Goal: Information Seeking & Learning: Learn about a topic

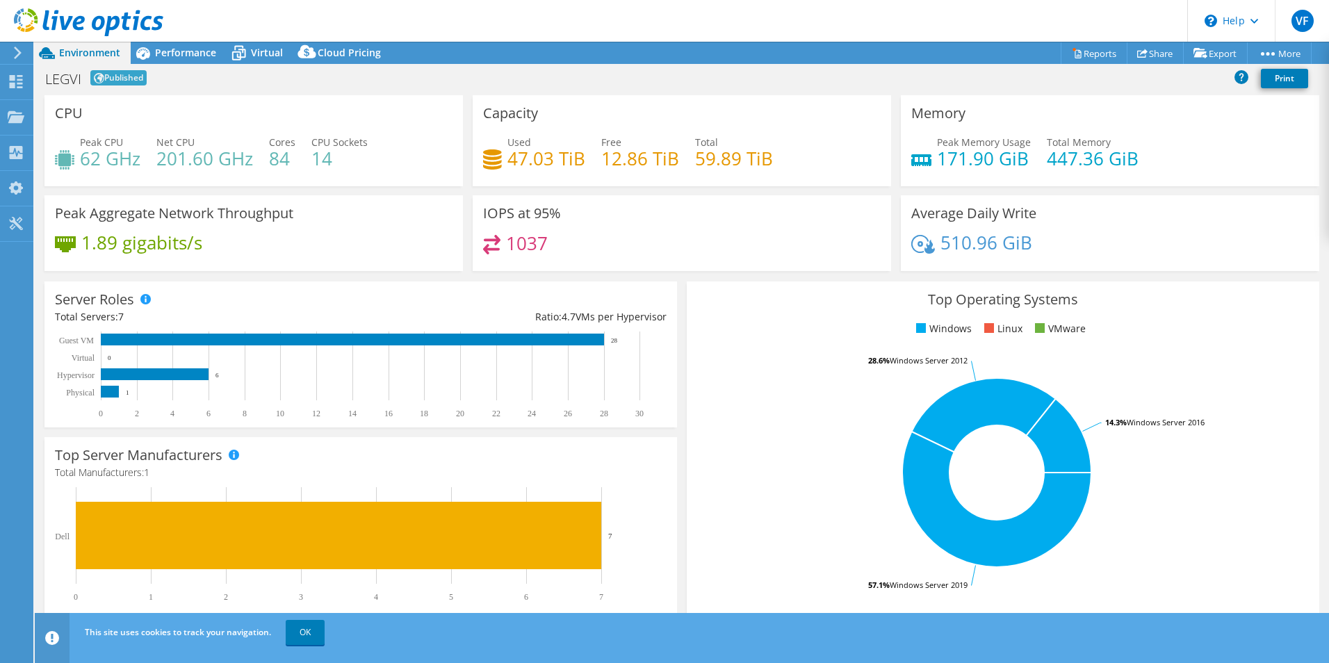
select select "USD"
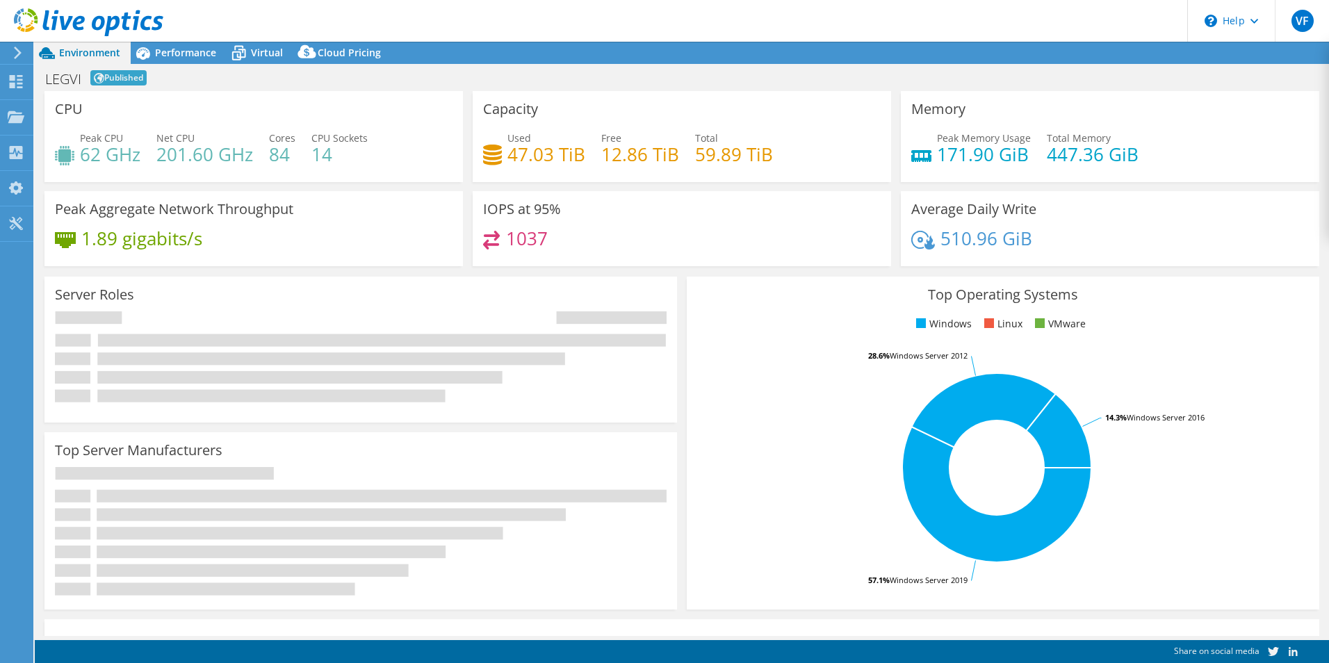
select select "USD"
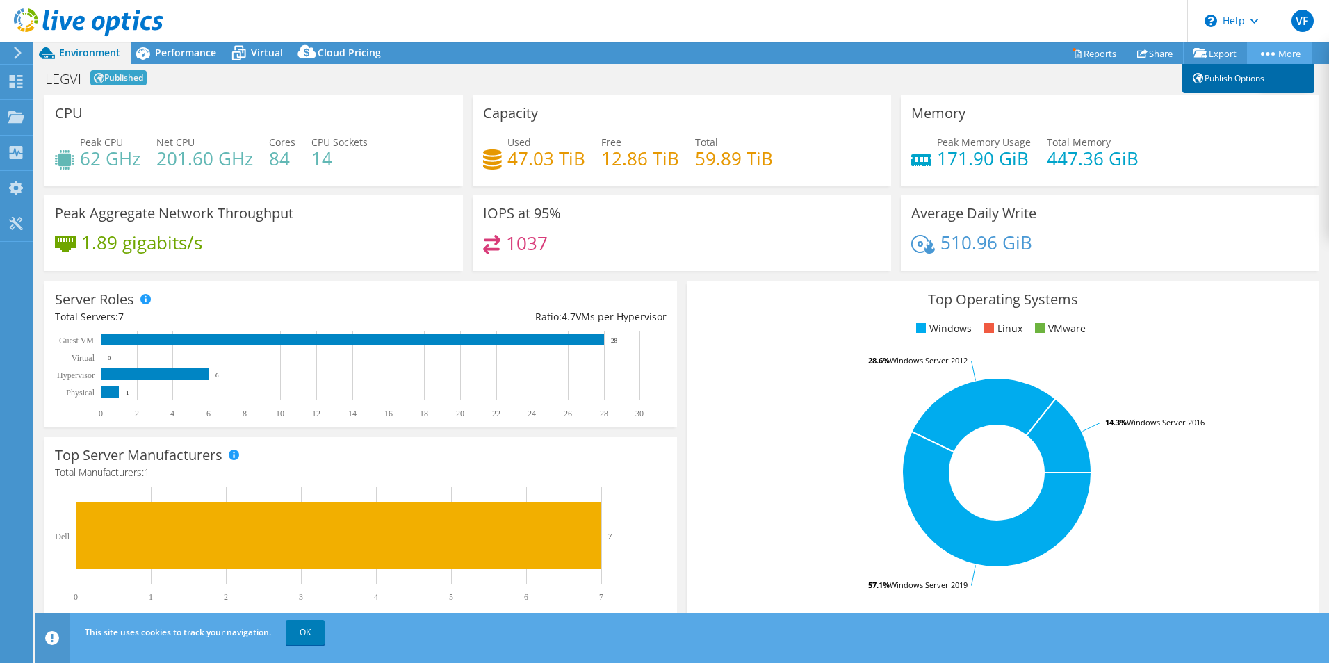
click at [1244, 83] on link "Publish Options" at bounding box center [1249, 78] width 132 height 29
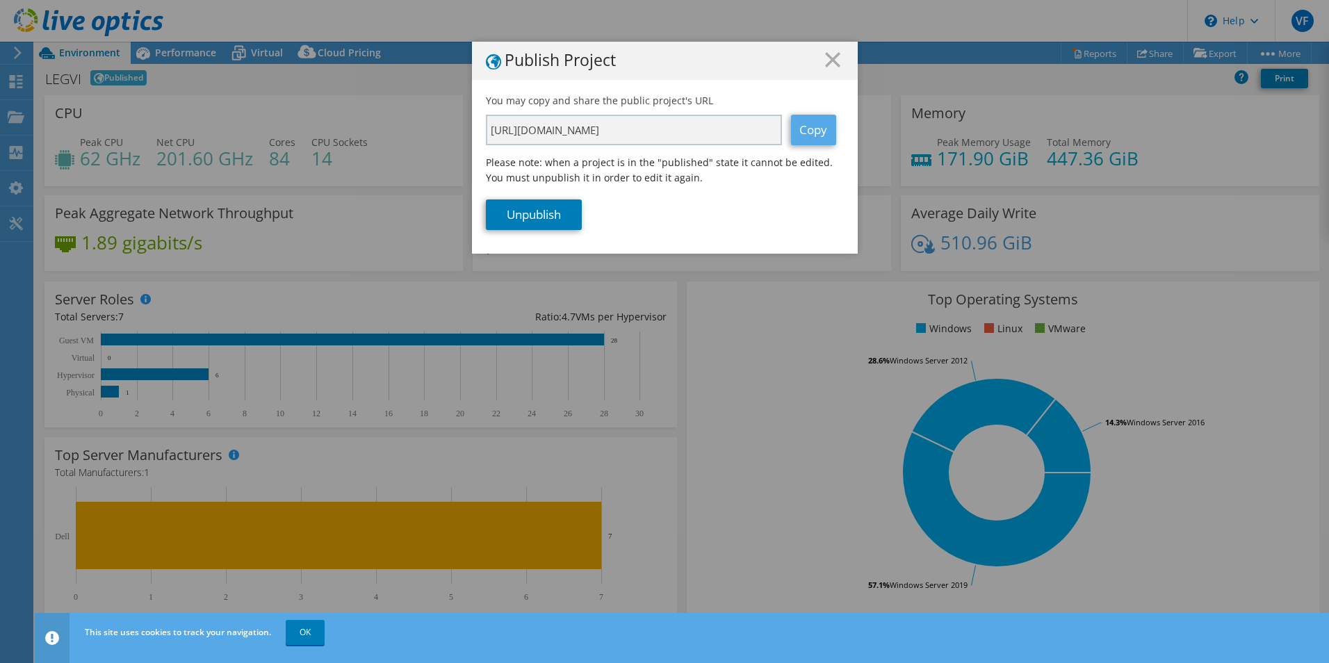
click at [823, 121] on link "Copy" at bounding box center [813, 130] width 45 height 31
click at [819, 56] on h1 "Publish Project" at bounding box center [665, 60] width 358 height 17
click at [829, 61] on line at bounding box center [833, 60] width 14 height 14
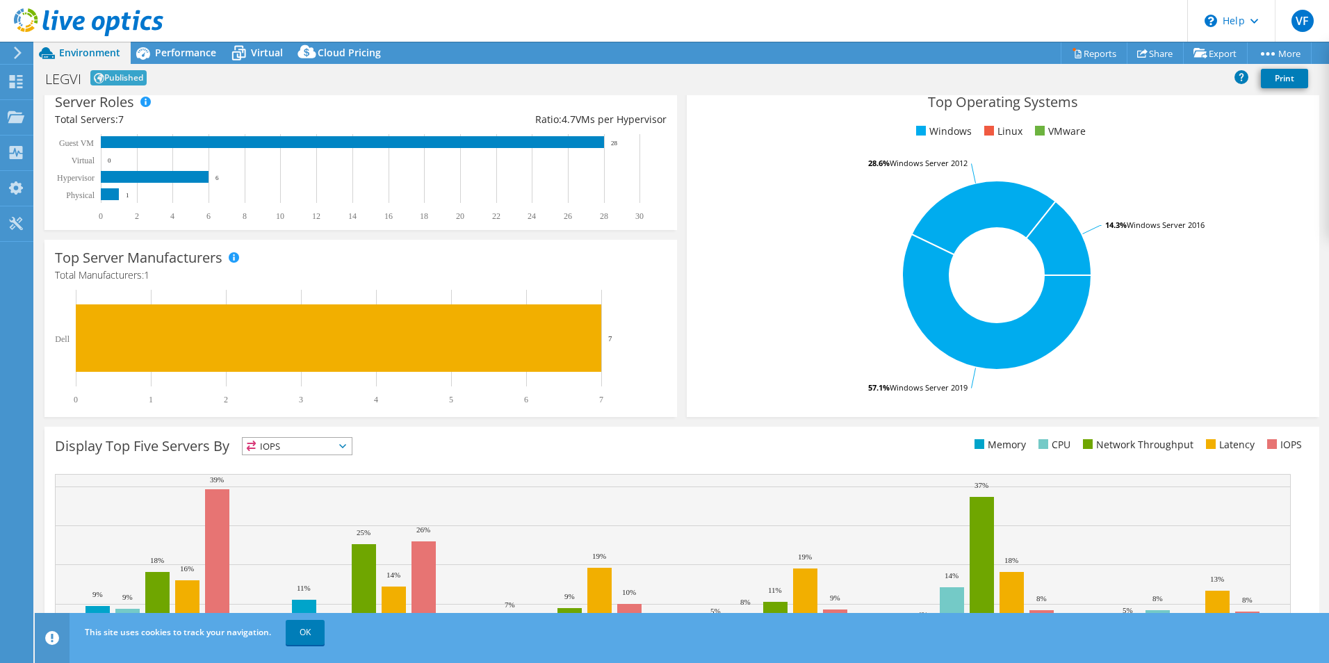
scroll to position [265, 0]
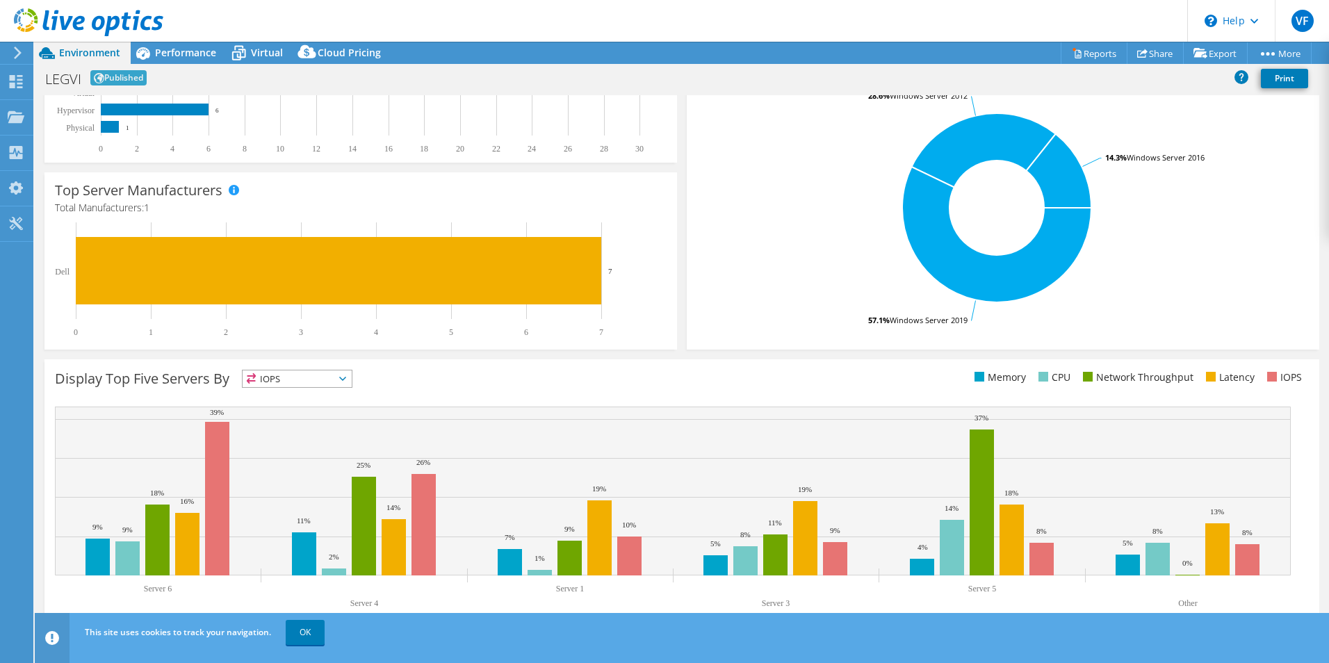
click at [347, 374] on span "IOPS" at bounding box center [297, 379] width 109 height 17
click at [316, 454] on li "Network Throughput" at bounding box center [297, 455] width 109 height 19
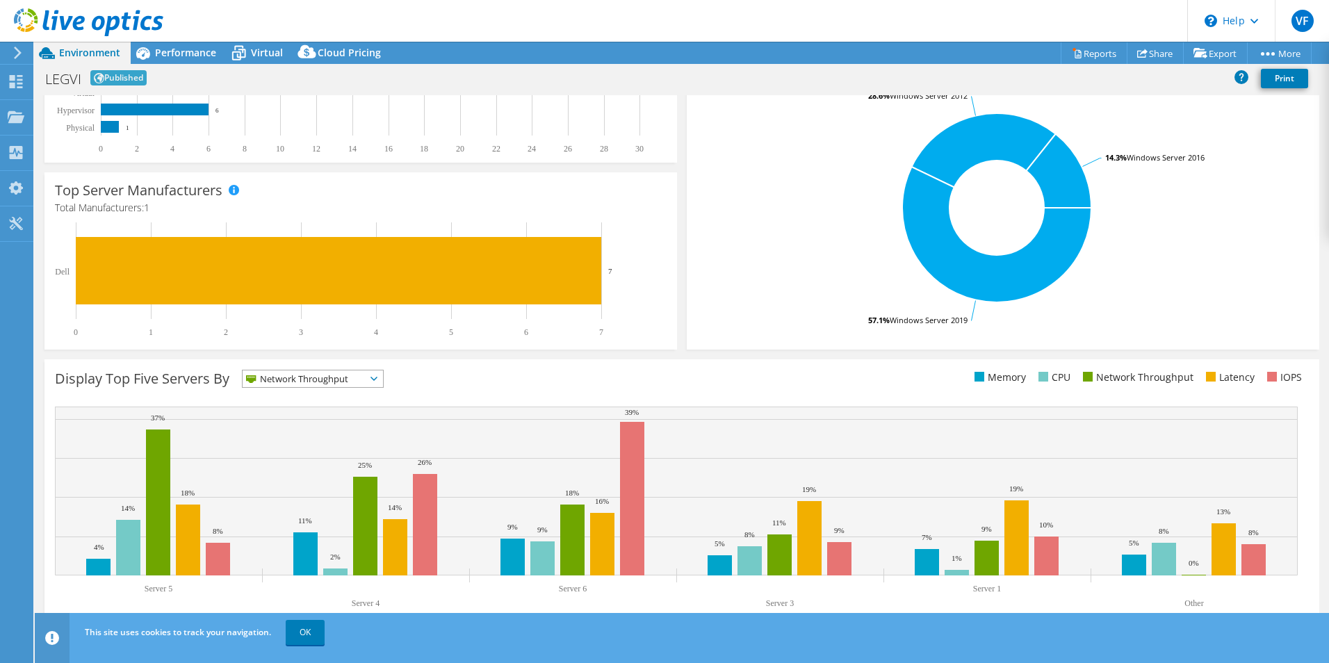
click at [359, 383] on span "Network Throughput" at bounding box center [304, 379] width 123 height 17
click at [321, 441] on li "CPU" at bounding box center [313, 435] width 140 height 19
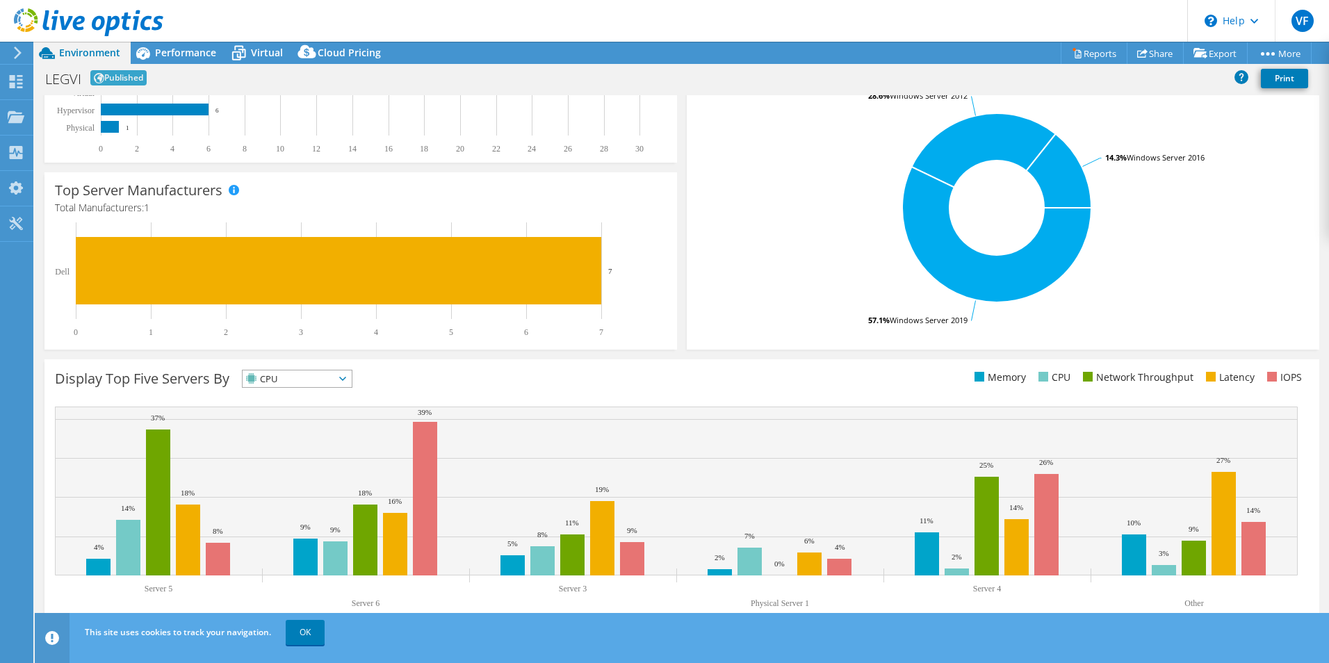
click at [346, 377] on icon at bounding box center [342, 379] width 7 height 4
click at [309, 476] on li "Latency" at bounding box center [297, 474] width 109 height 19
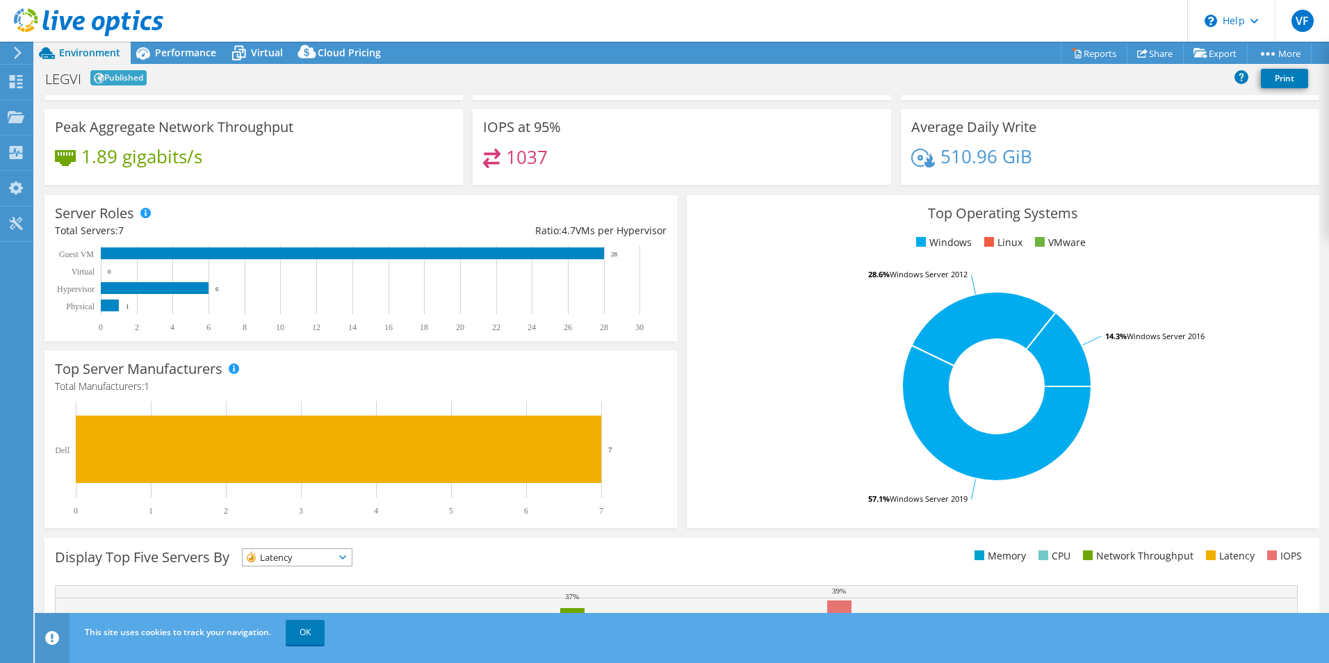
scroll to position [0, 0]
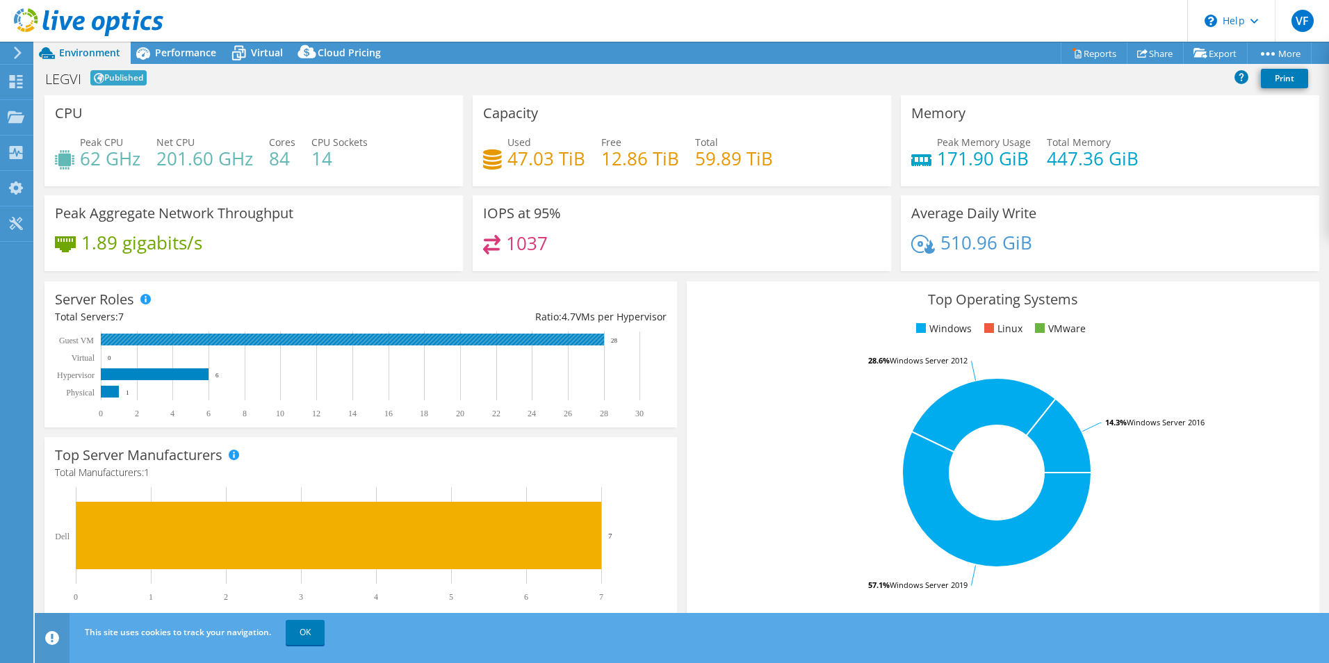
click at [326, 336] on rect at bounding box center [352, 340] width 503 height 12
drag, startPoint x: 15, startPoint y: 81, endPoint x: 348, endPoint y: 181, distance: 348.4
click at [15, 81] on icon at bounding box center [16, 81] width 17 height 13
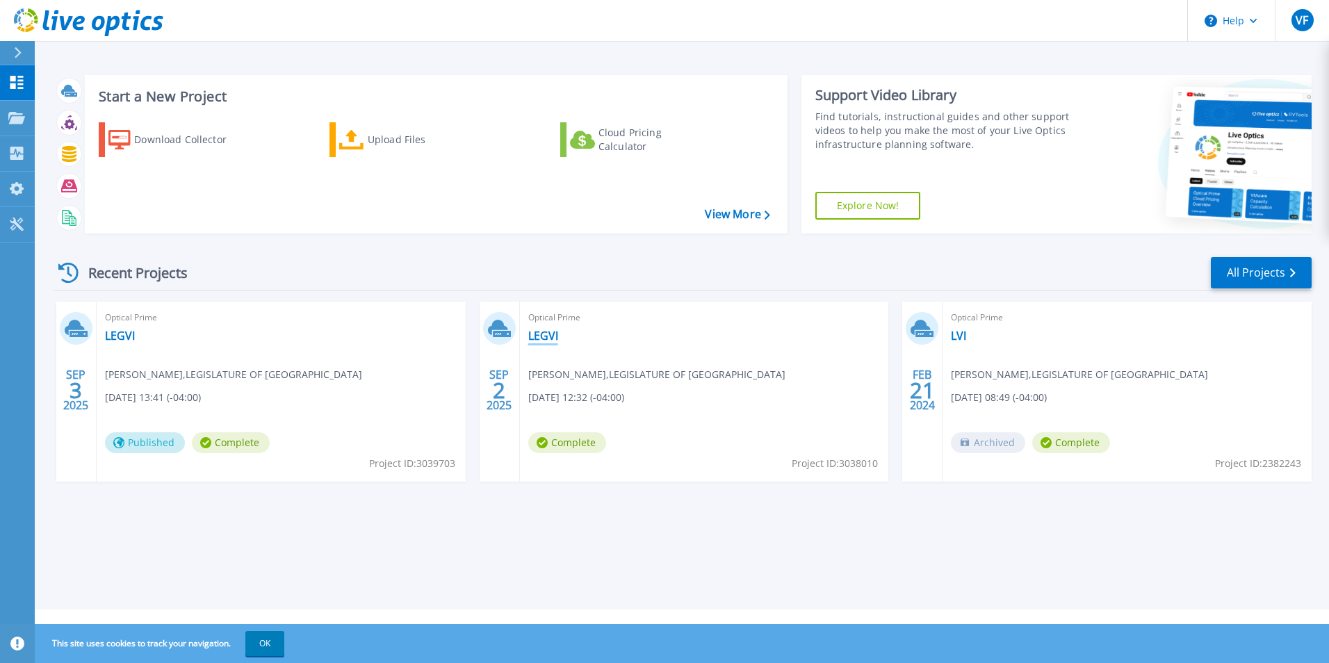
click at [545, 336] on link "LEGVI" at bounding box center [543, 336] width 30 height 14
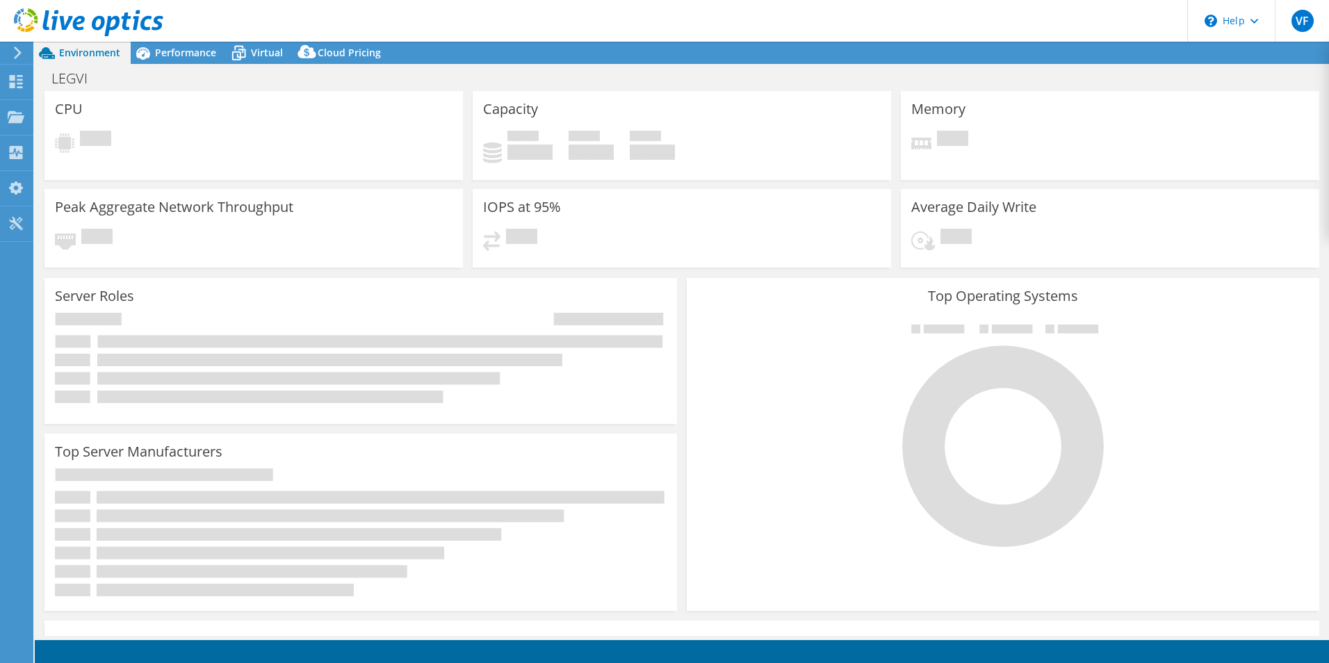
select select "USD"
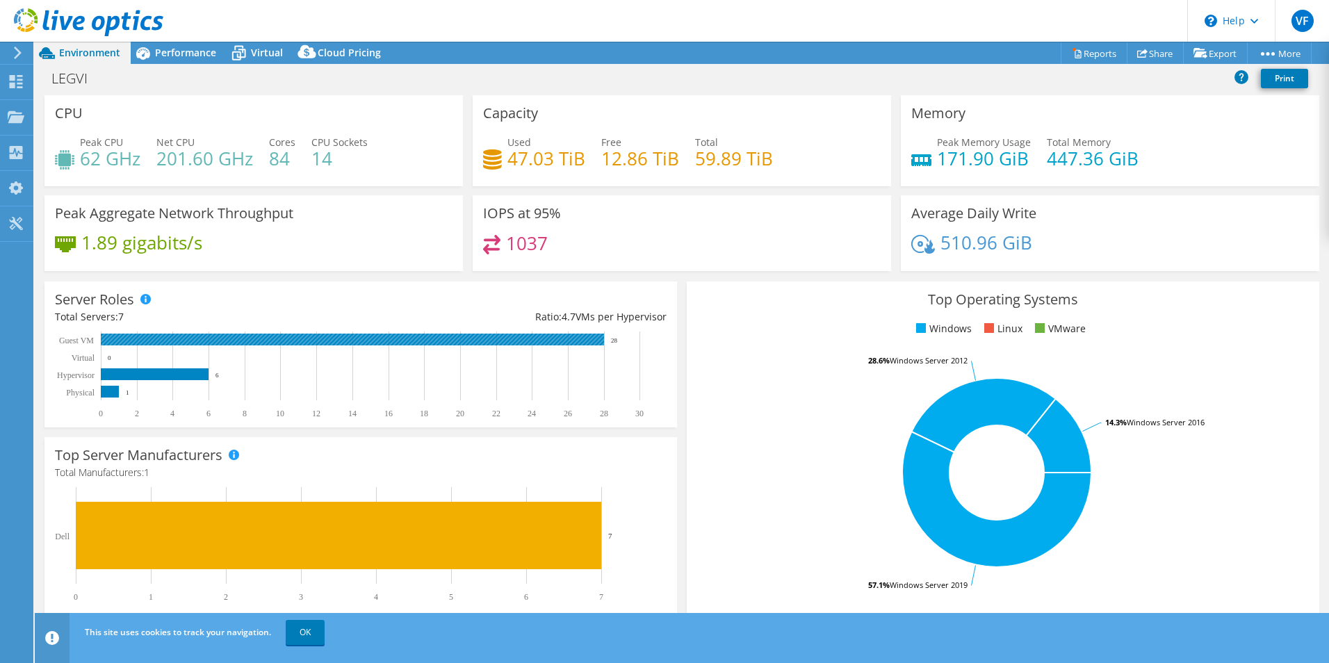
click at [224, 339] on rect at bounding box center [352, 340] width 503 height 12
click at [182, 380] on rect at bounding box center [354, 375] width 599 height 87
click at [187, 51] on span "Performance" at bounding box center [185, 52] width 61 height 13
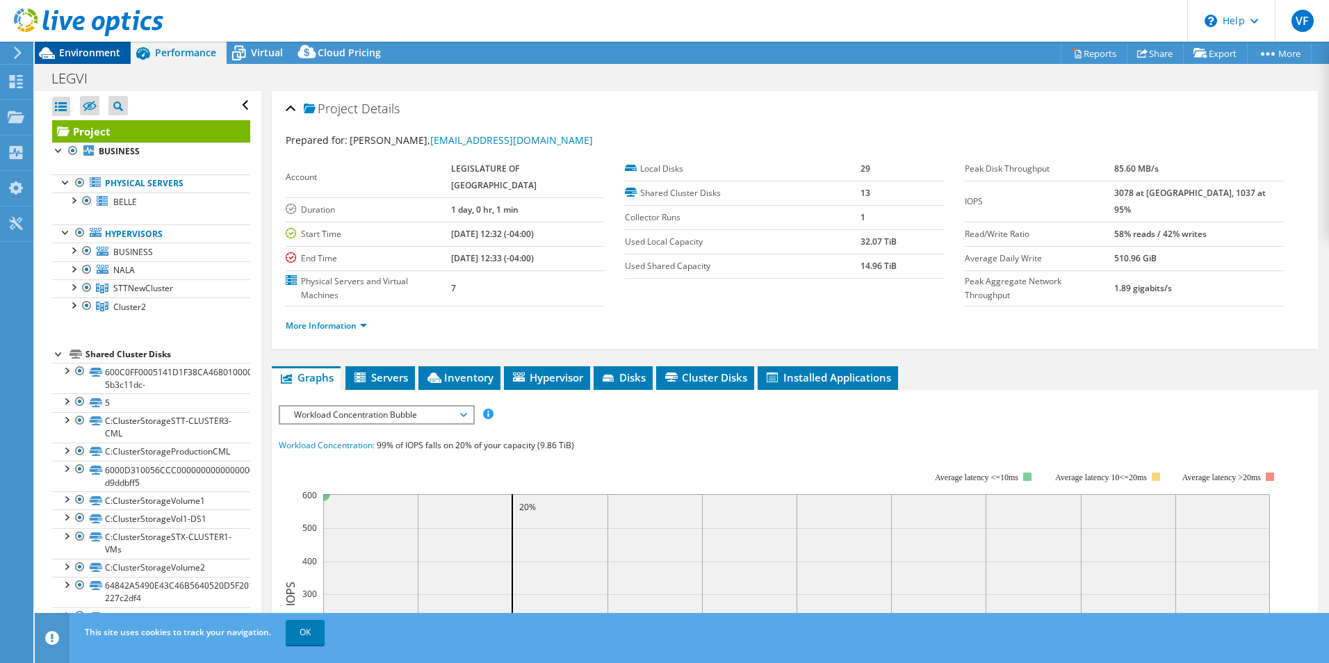
click at [109, 48] on span "Environment" at bounding box center [89, 52] width 61 height 13
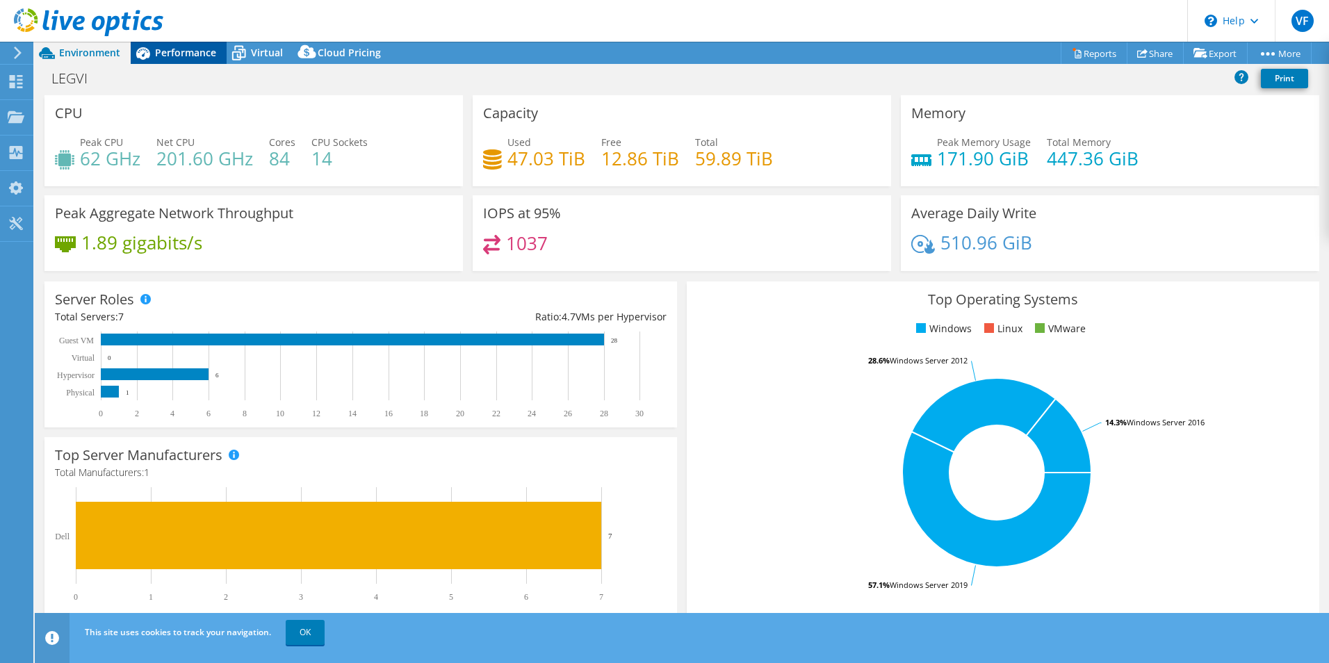
click at [181, 57] on span "Performance" at bounding box center [185, 52] width 61 height 13
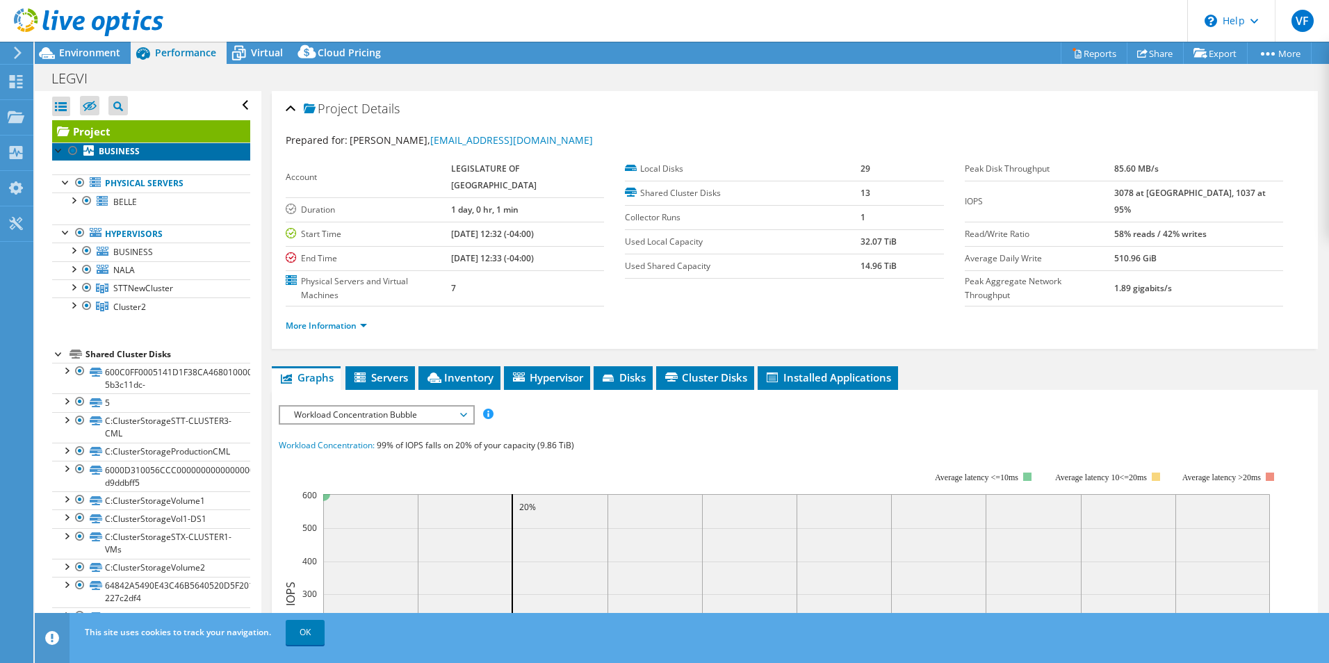
click at [110, 147] on b "BUSINESS" at bounding box center [119, 151] width 41 height 12
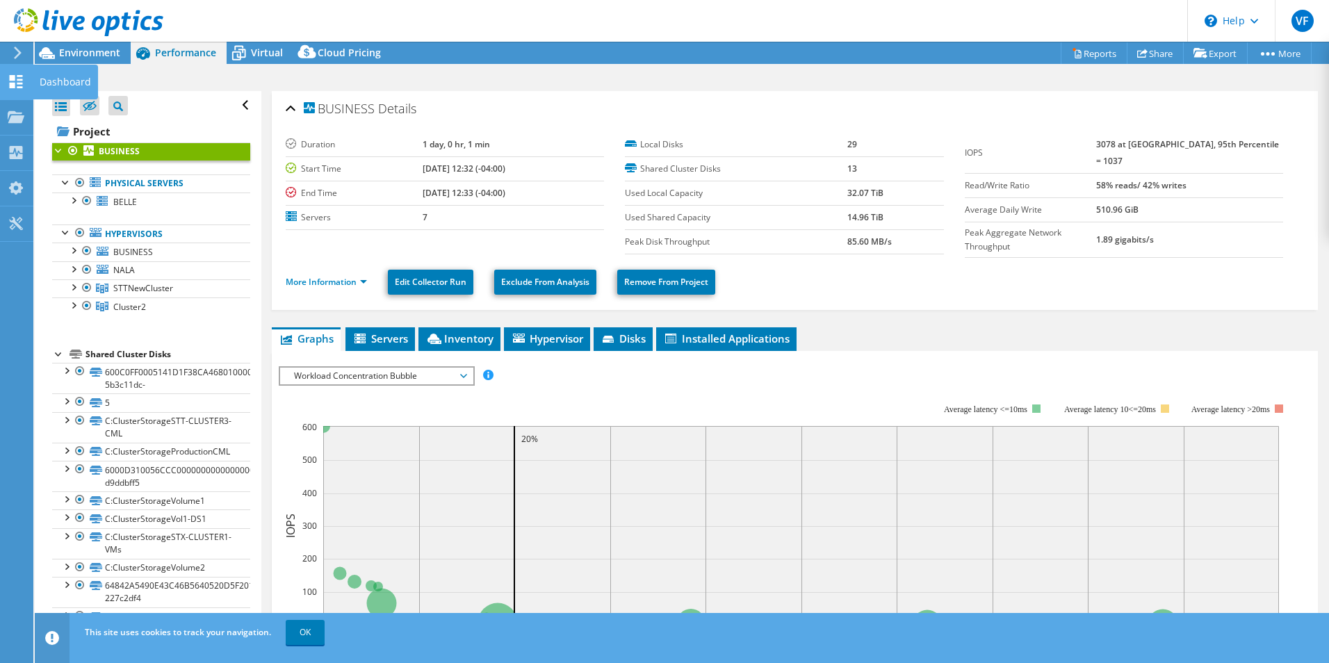
click at [14, 76] on use at bounding box center [16, 81] width 13 height 13
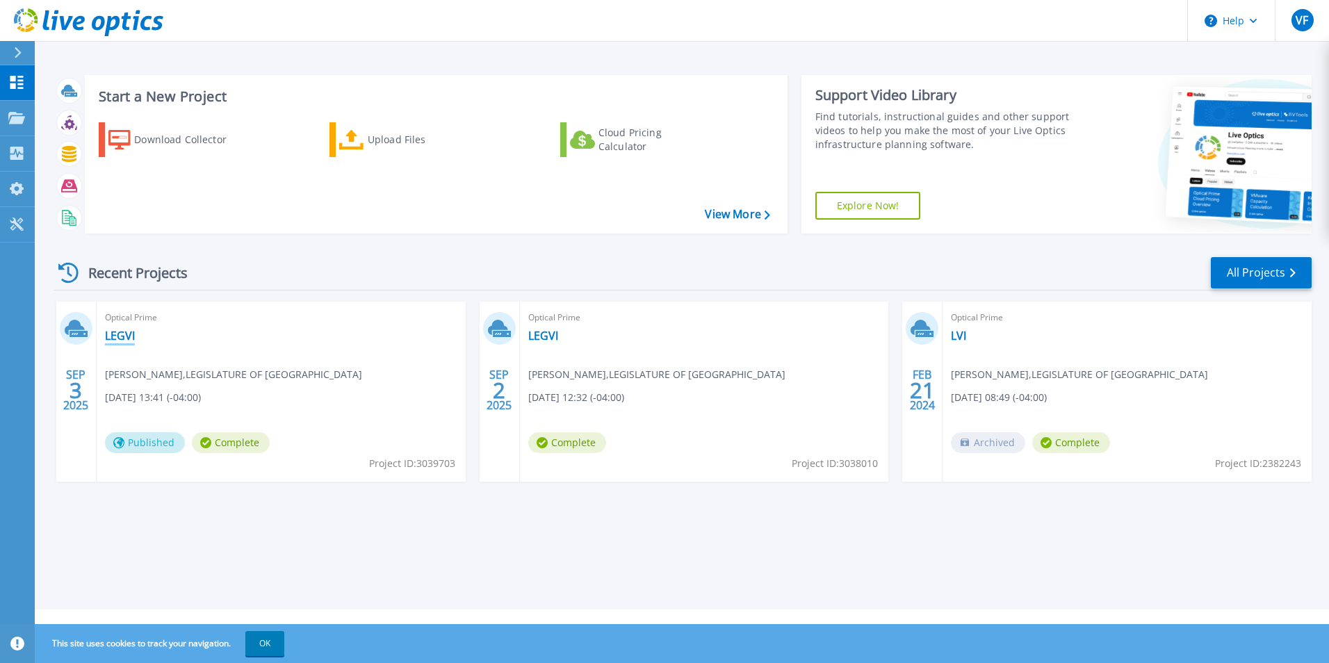
click at [122, 335] on link "LEGVI" at bounding box center [120, 336] width 30 height 14
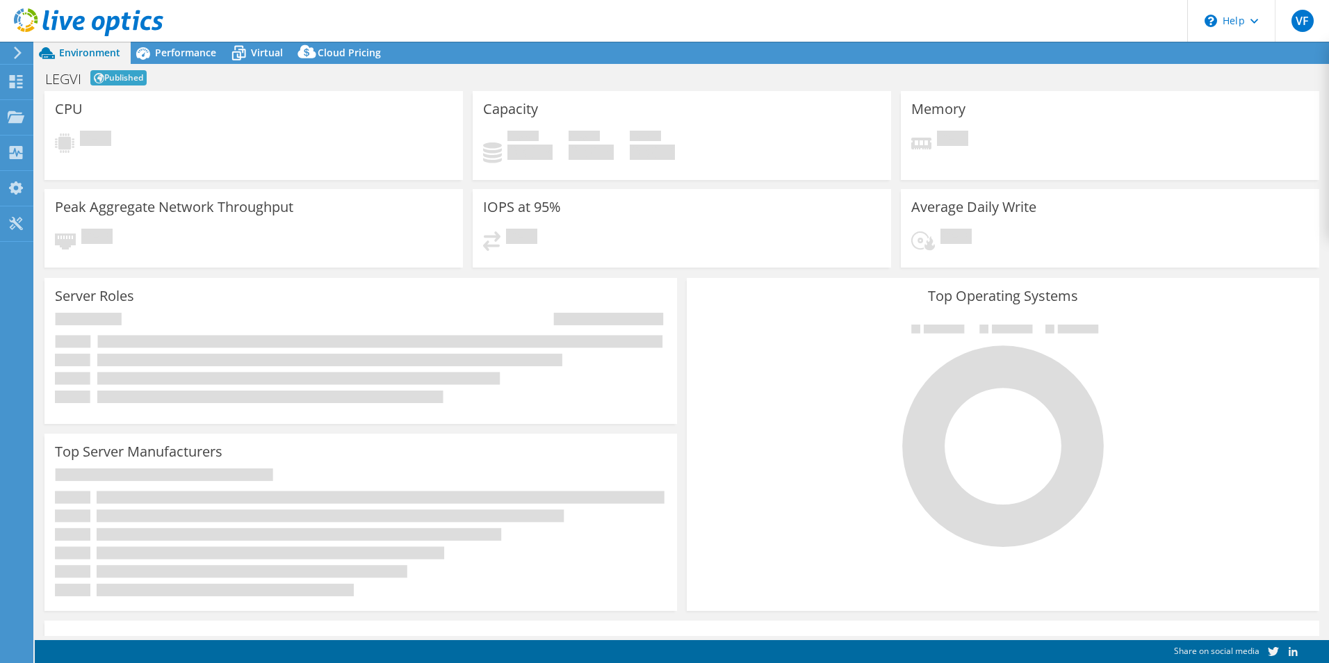
select select "USD"
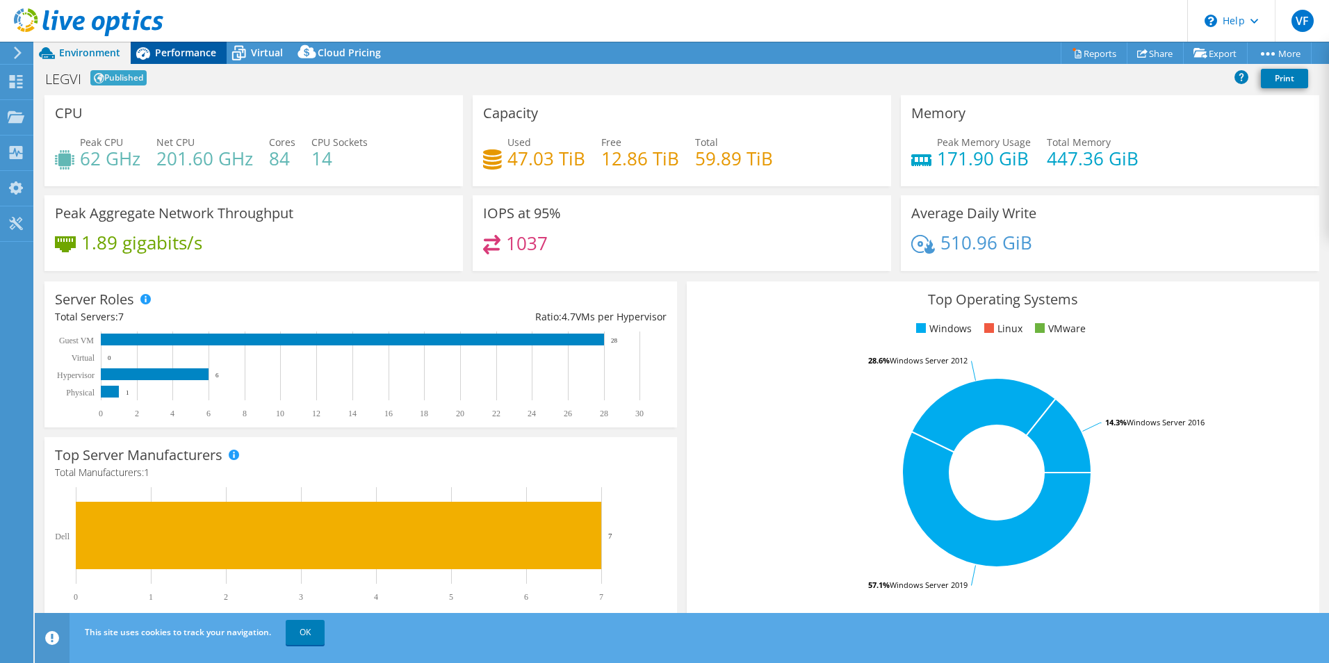
click at [195, 55] on span "Performance" at bounding box center [185, 52] width 61 height 13
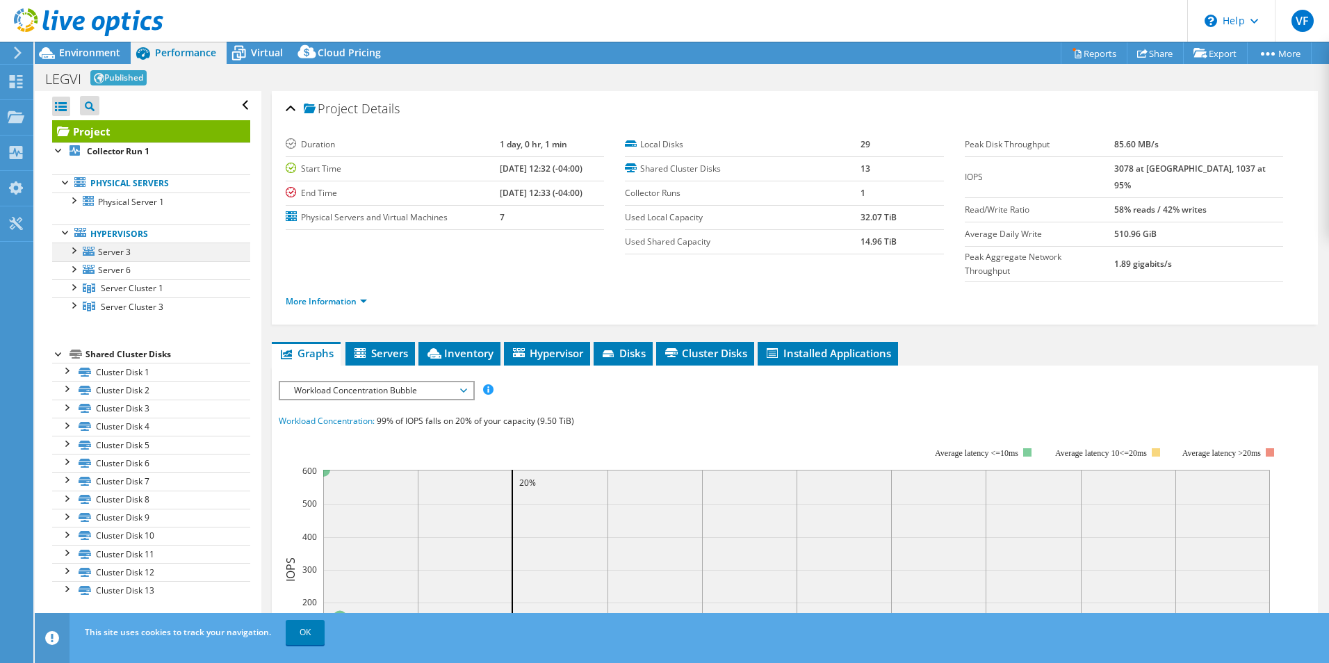
click at [75, 252] on div at bounding box center [73, 250] width 14 height 14
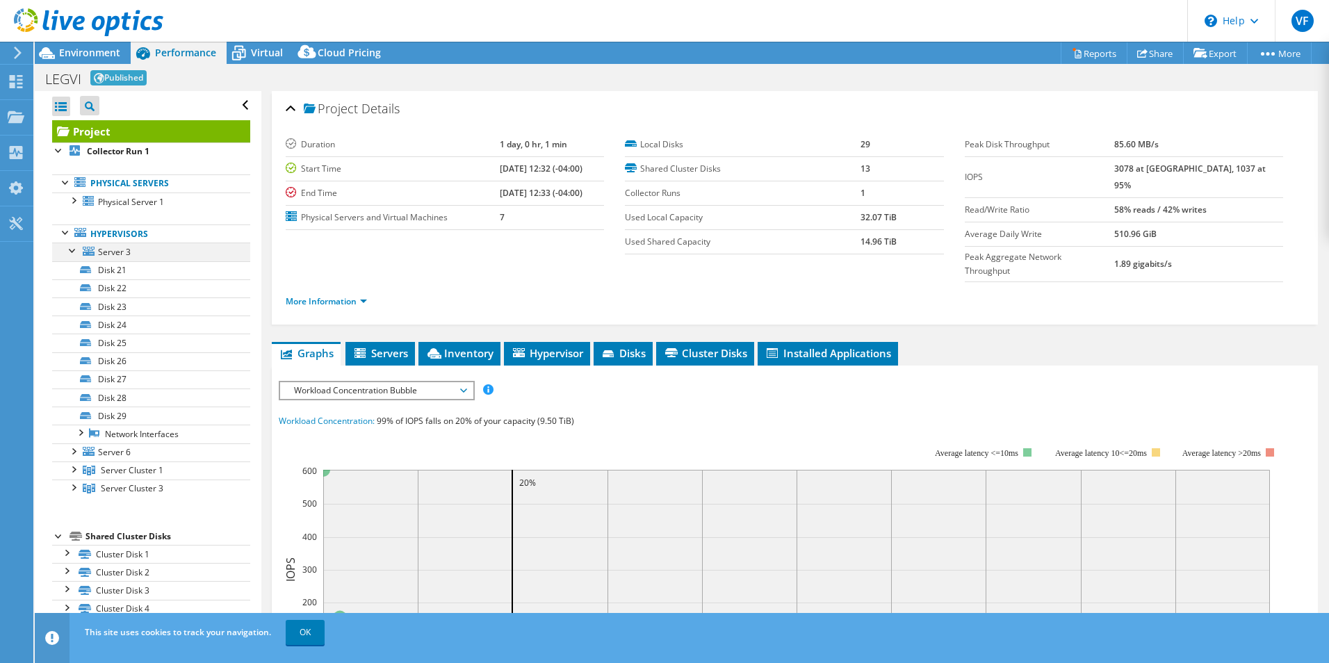
click at [75, 252] on div at bounding box center [73, 250] width 14 height 14
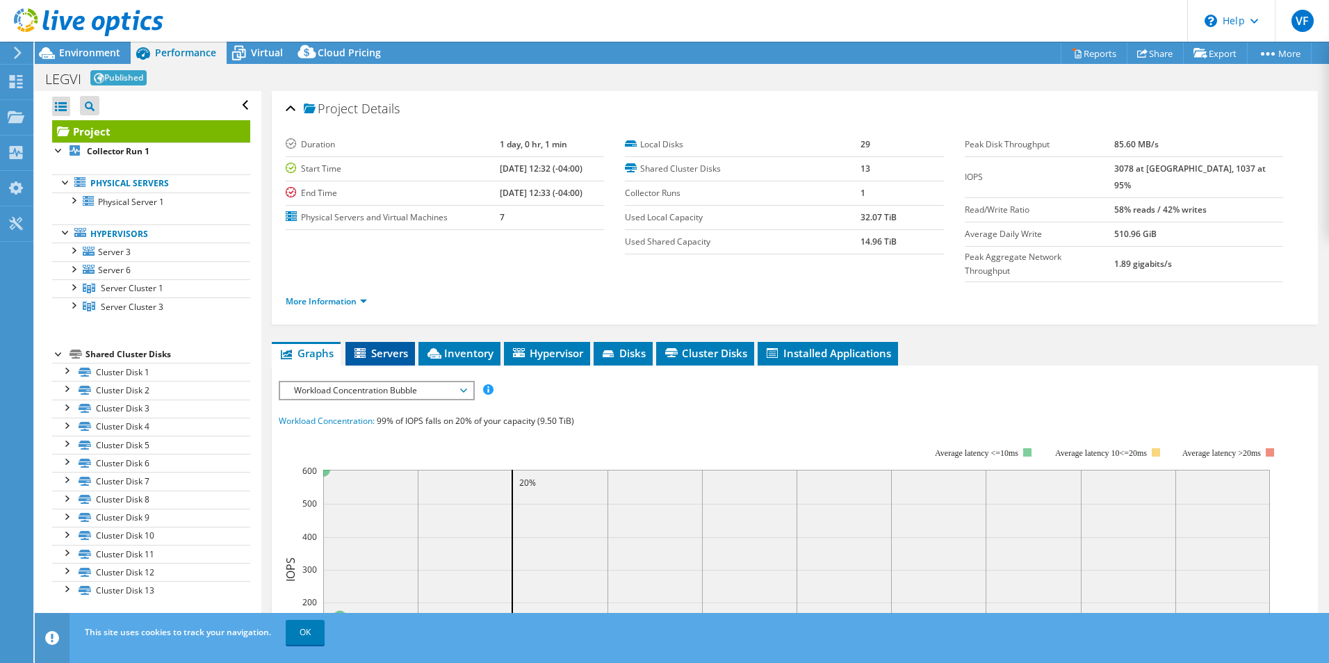
click at [393, 346] on span "Servers" at bounding box center [381, 353] width 56 height 14
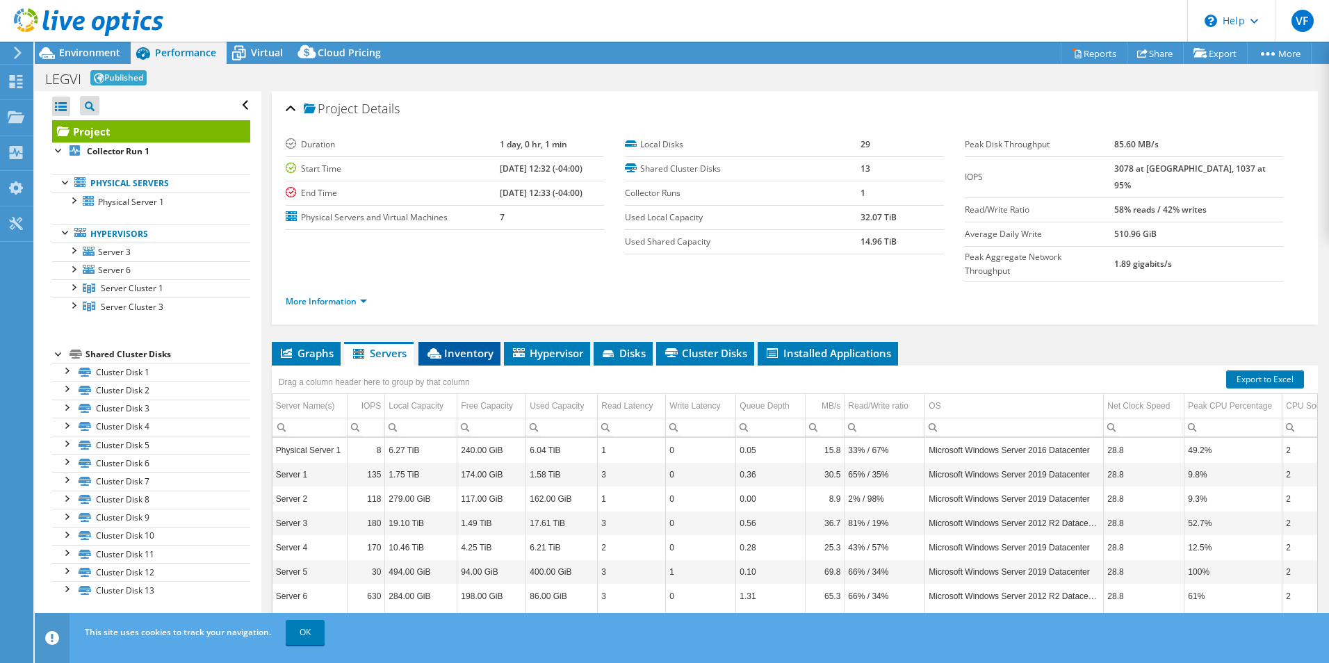
click at [481, 346] on span "Inventory" at bounding box center [460, 353] width 68 height 14
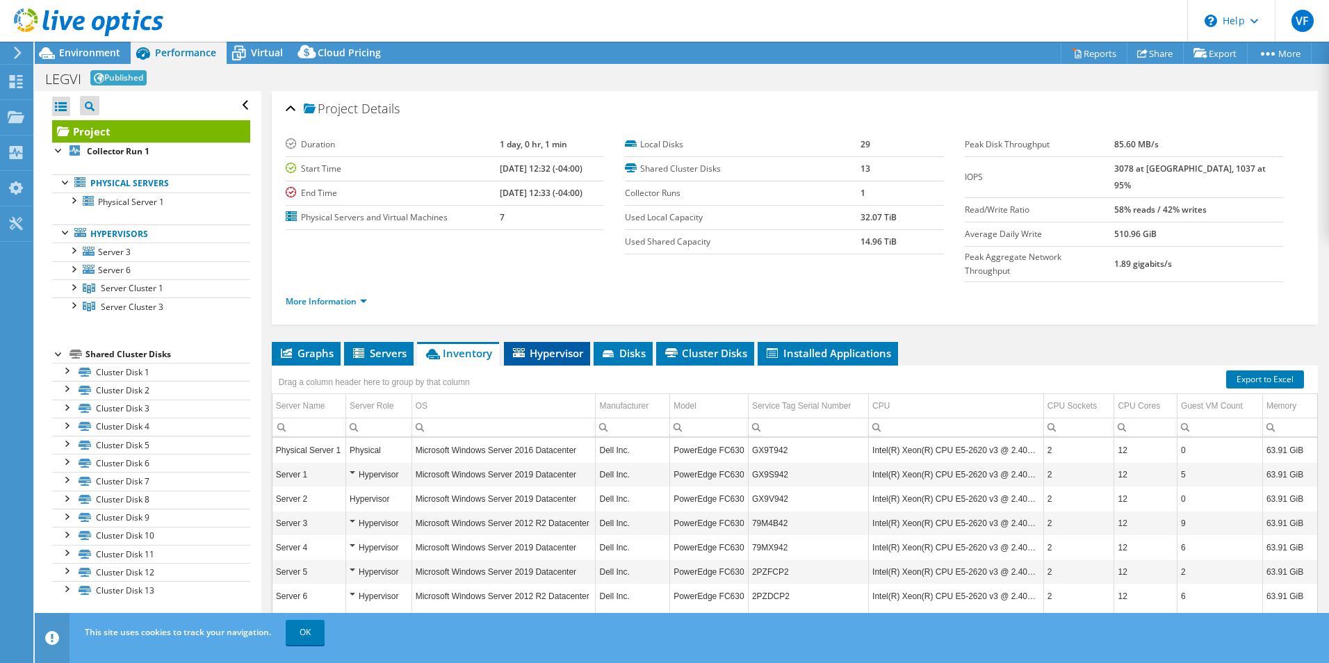
click at [546, 346] on span "Hypervisor" at bounding box center [547, 353] width 72 height 14
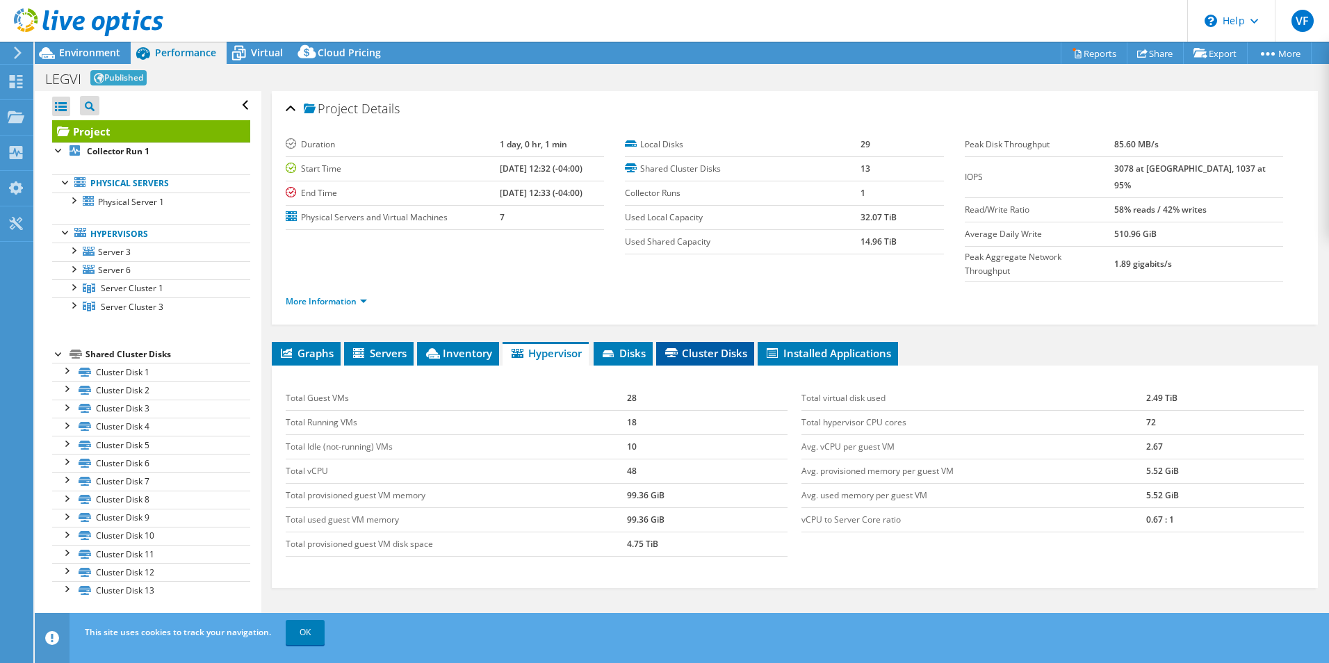
click at [695, 346] on span "Cluster Disks" at bounding box center [705, 353] width 84 height 14
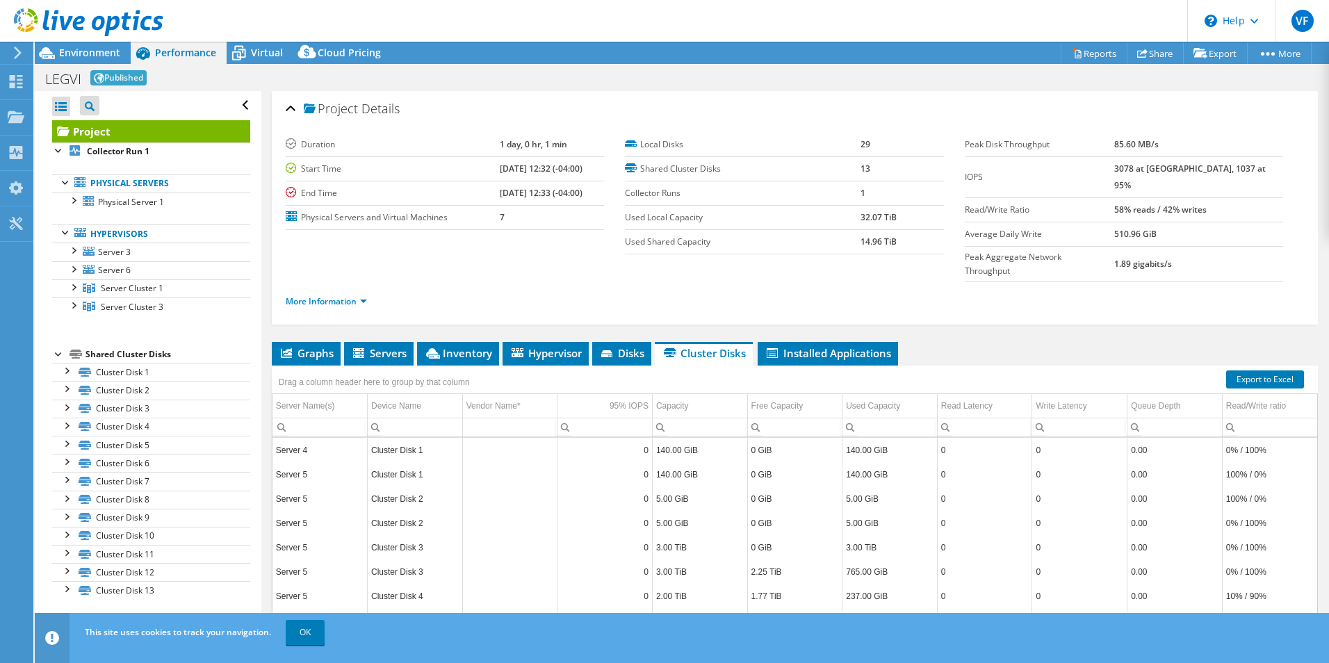
click at [59, 355] on div at bounding box center [59, 353] width 14 height 14
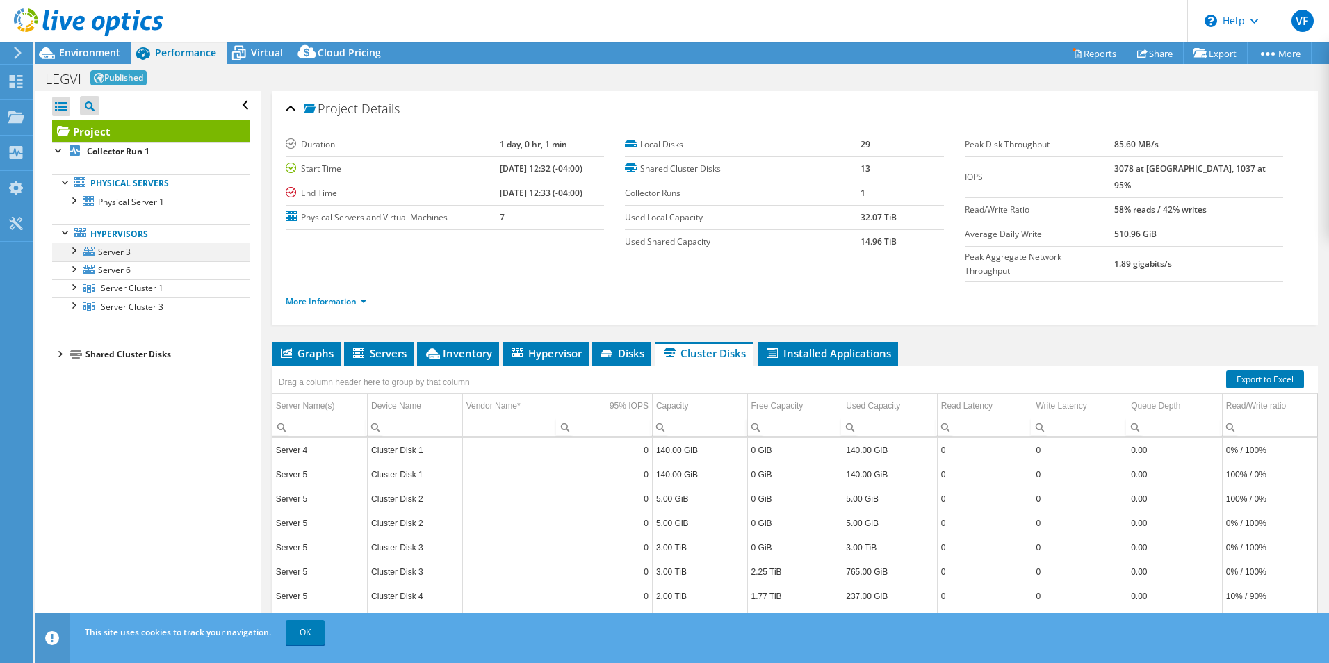
click at [74, 251] on div at bounding box center [73, 250] width 14 height 14
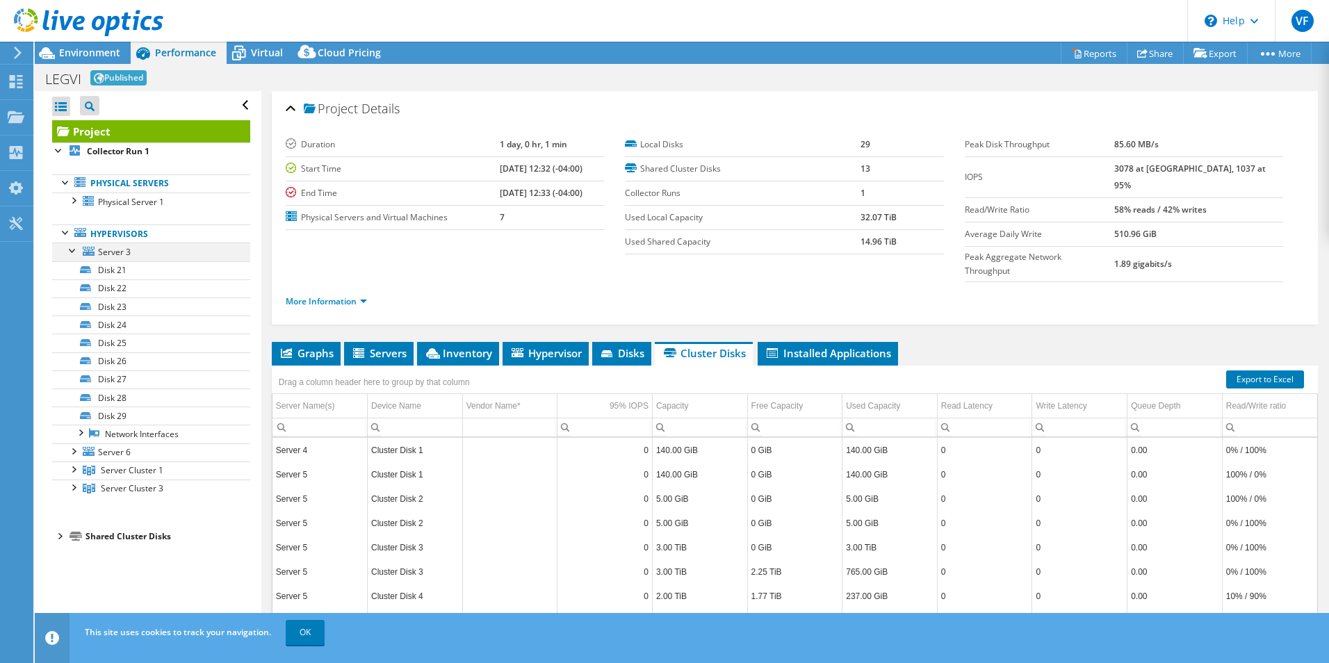
click at [74, 251] on div at bounding box center [73, 250] width 14 height 14
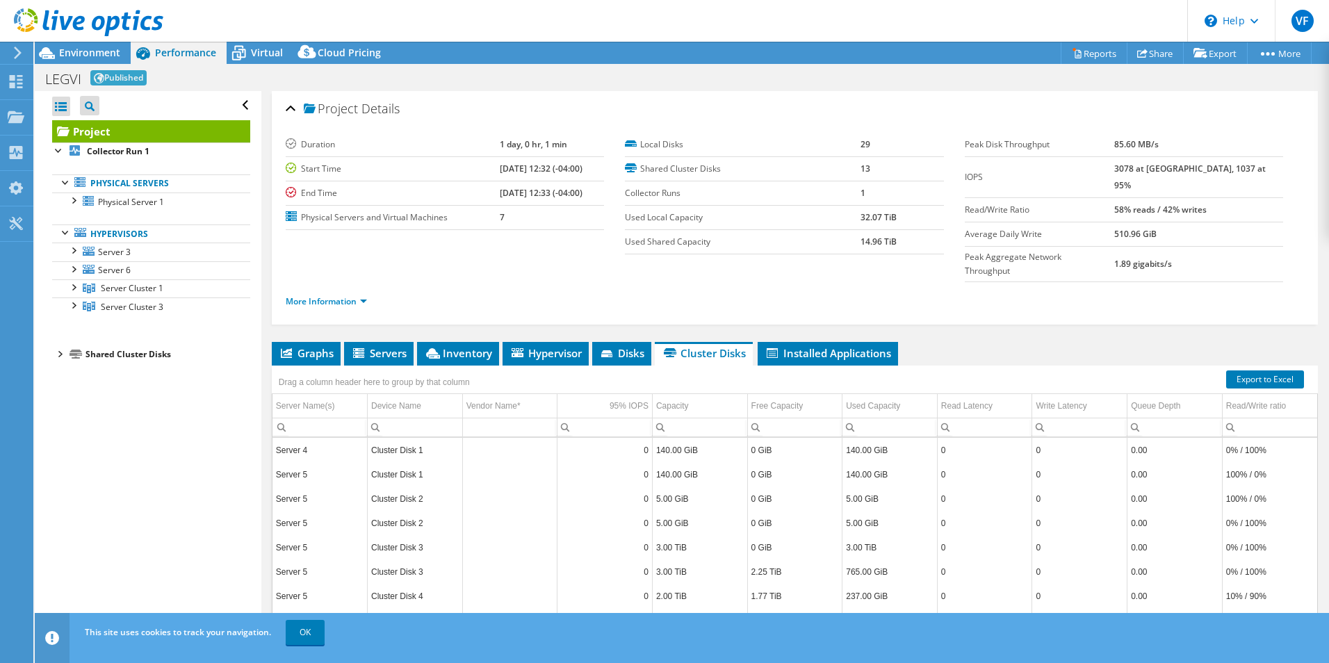
click at [232, 103] on div "Open All Close All Project Tree Filter" at bounding box center [151, 105] width 198 height 29
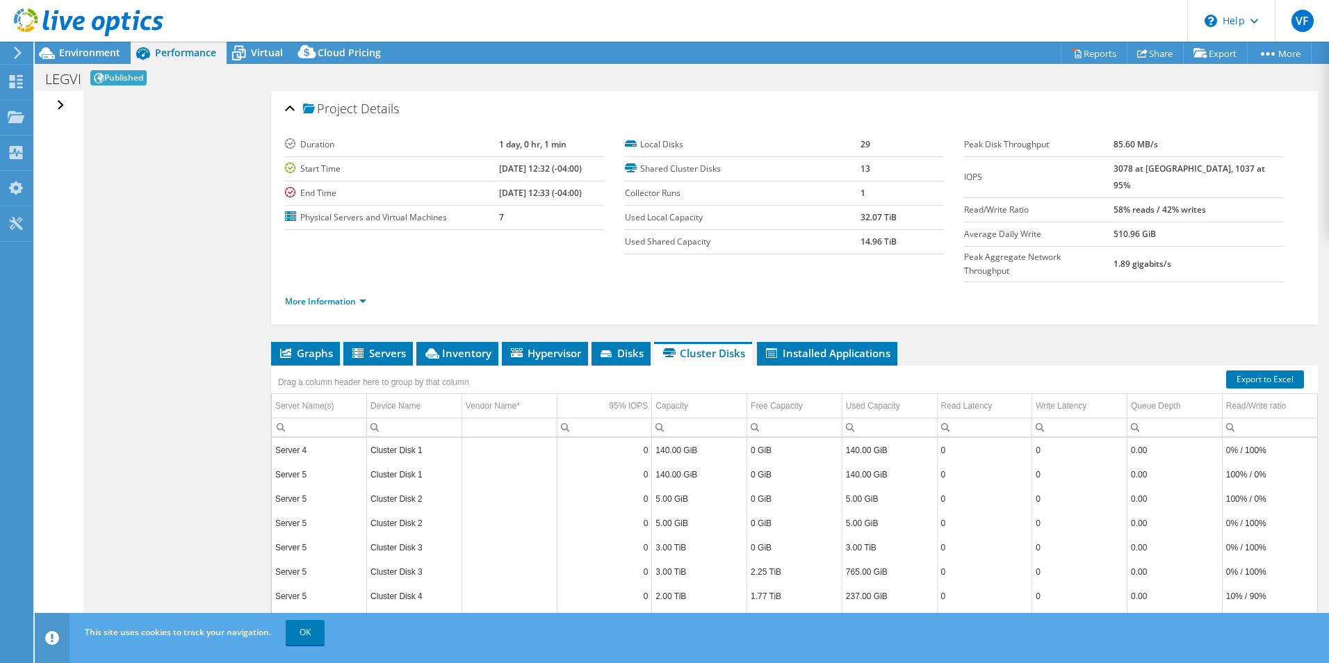
click at [64, 108] on div "Open All Close All Project Tree Filter" at bounding box center [62, 105] width 20 height 29
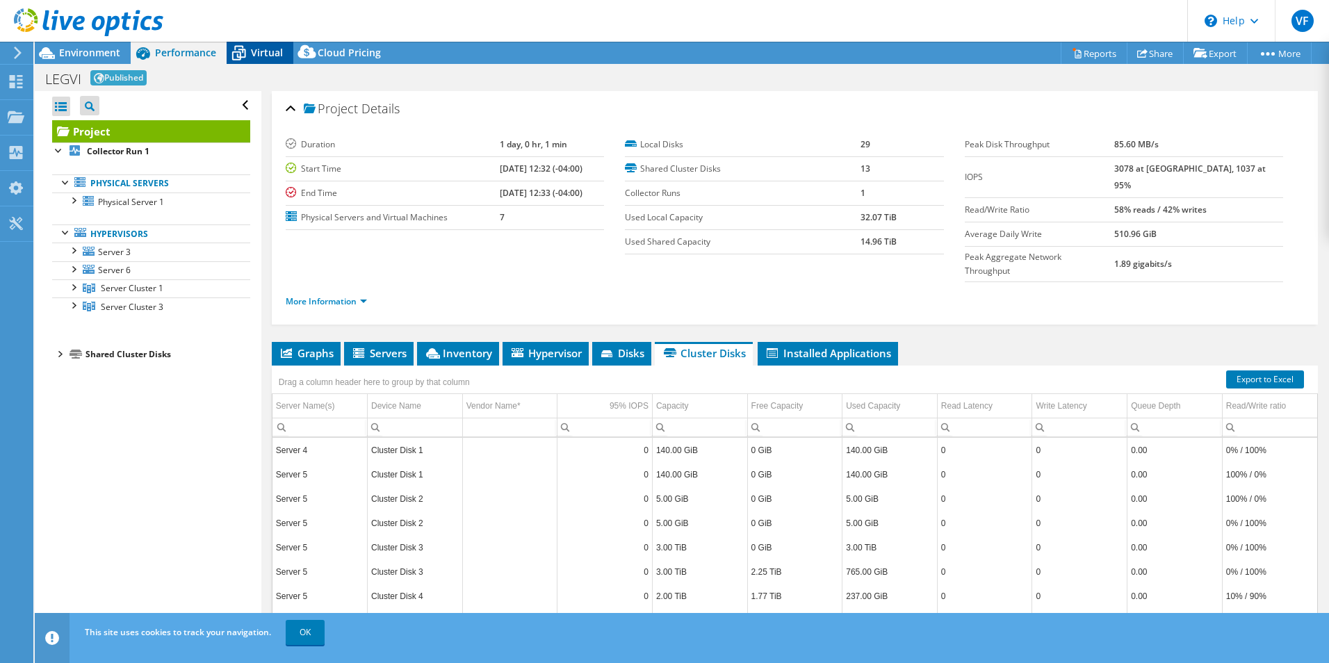
click at [253, 58] on span "Virtual" at bounding box center [267, 52] width 32 height 13
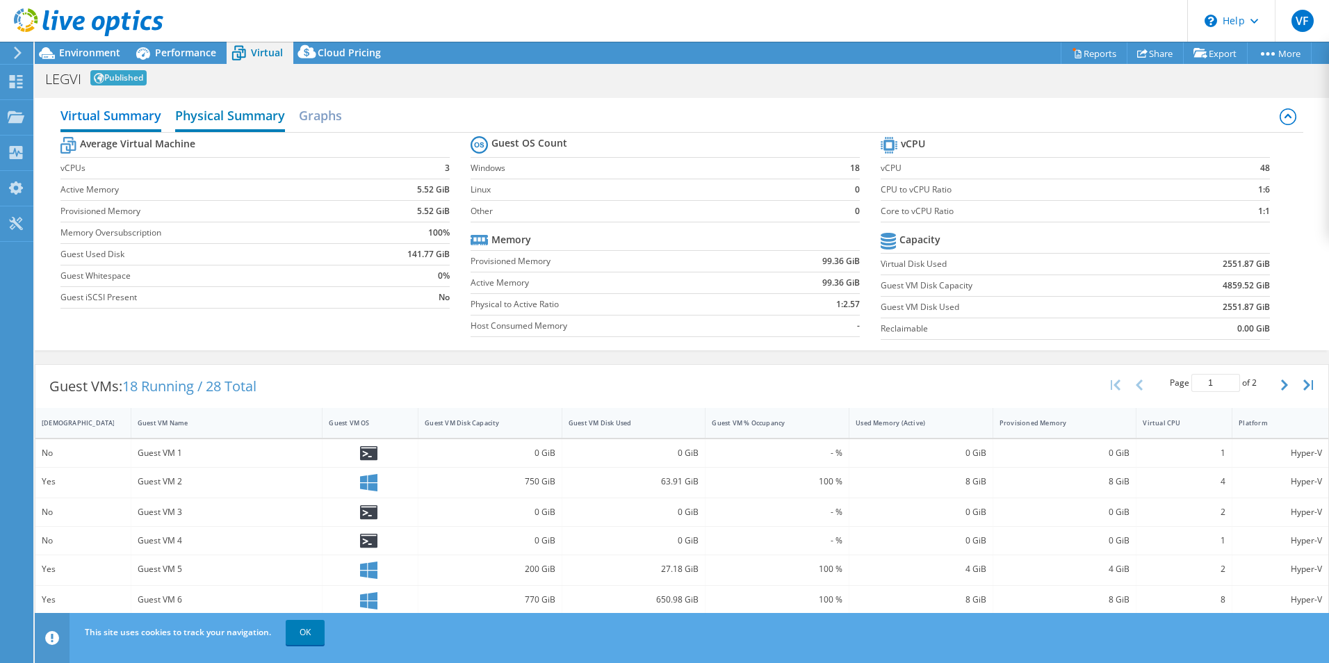
click at [238, 112] on h2 "Physical Summary" at bounding box center [230, 117] width 110 height 31
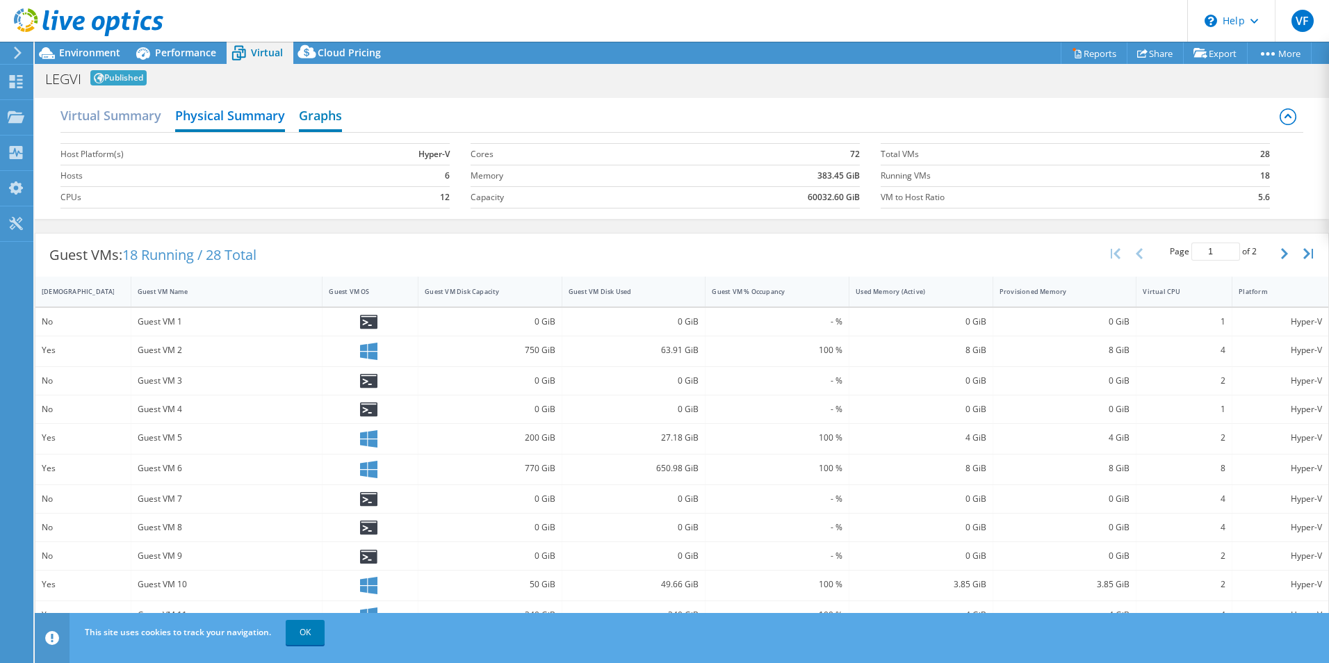
click at [326, 111] on h2 "Graphs" at bounding box center [320, 117] width 43 height 31
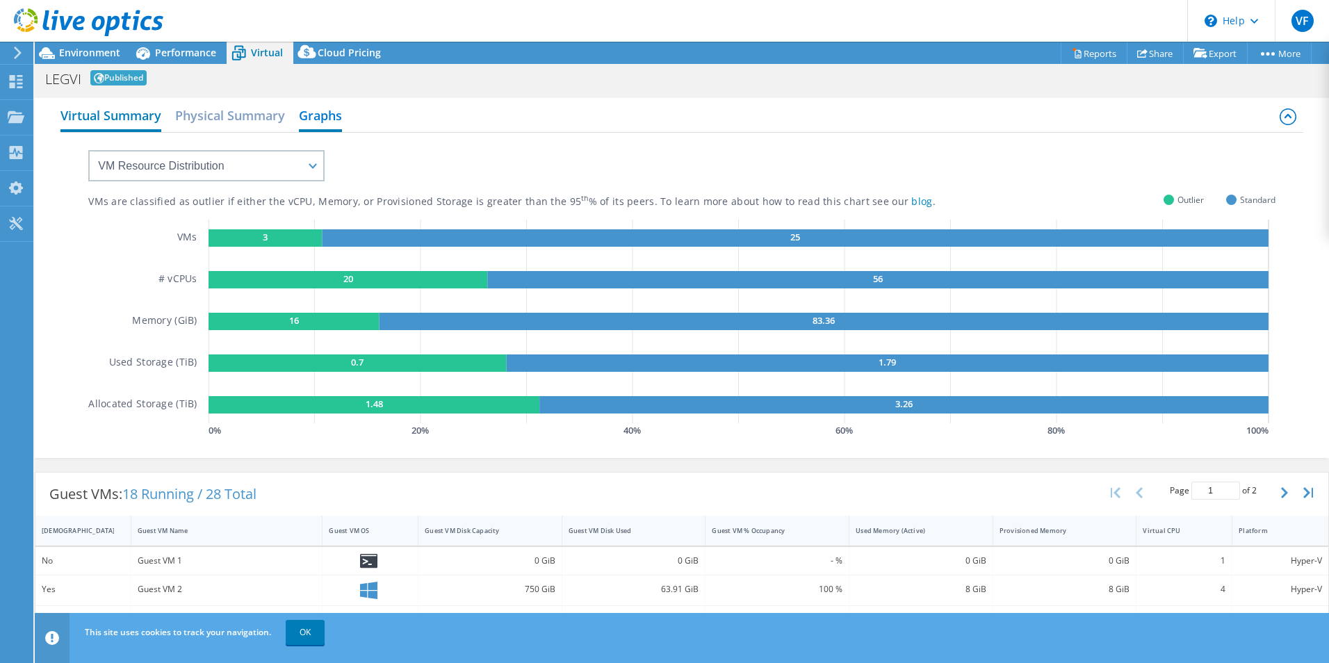
click at [131, 115] on h2 "Virtual Summary" at bounding box center [110, 117] width 101 height 31
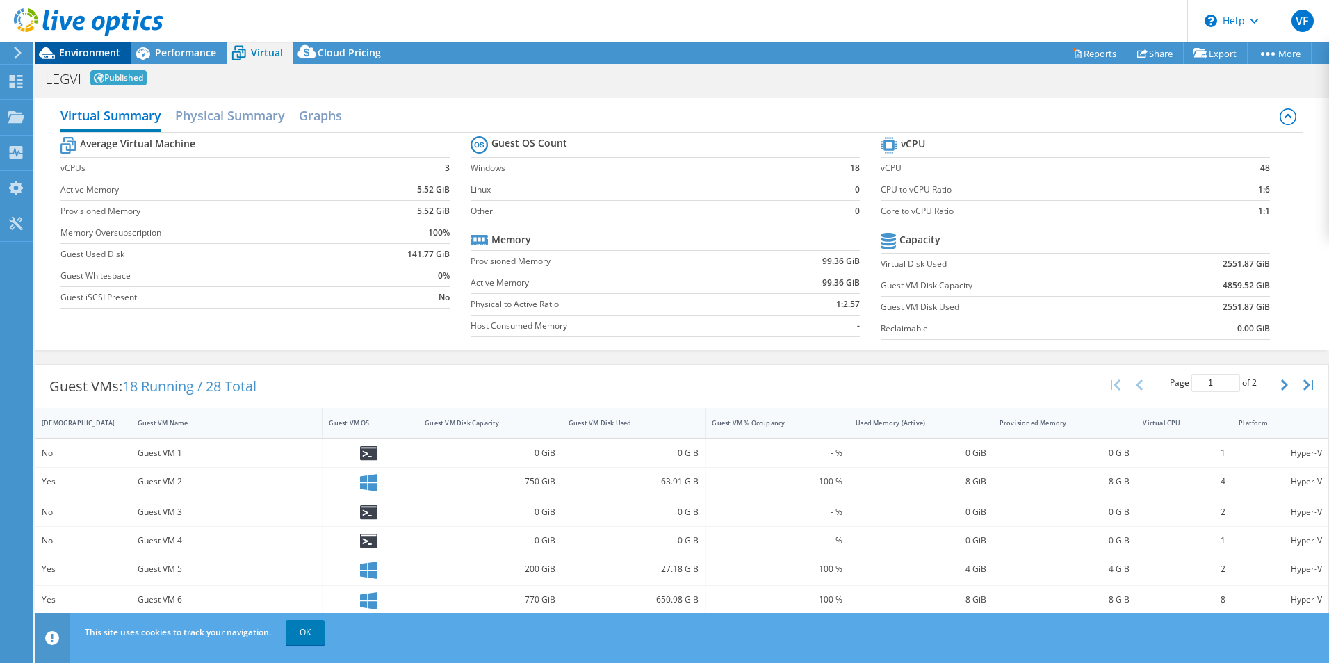
click at [87, 50] on span "Environment" at bounding box center [89, 52] width 61 height 13
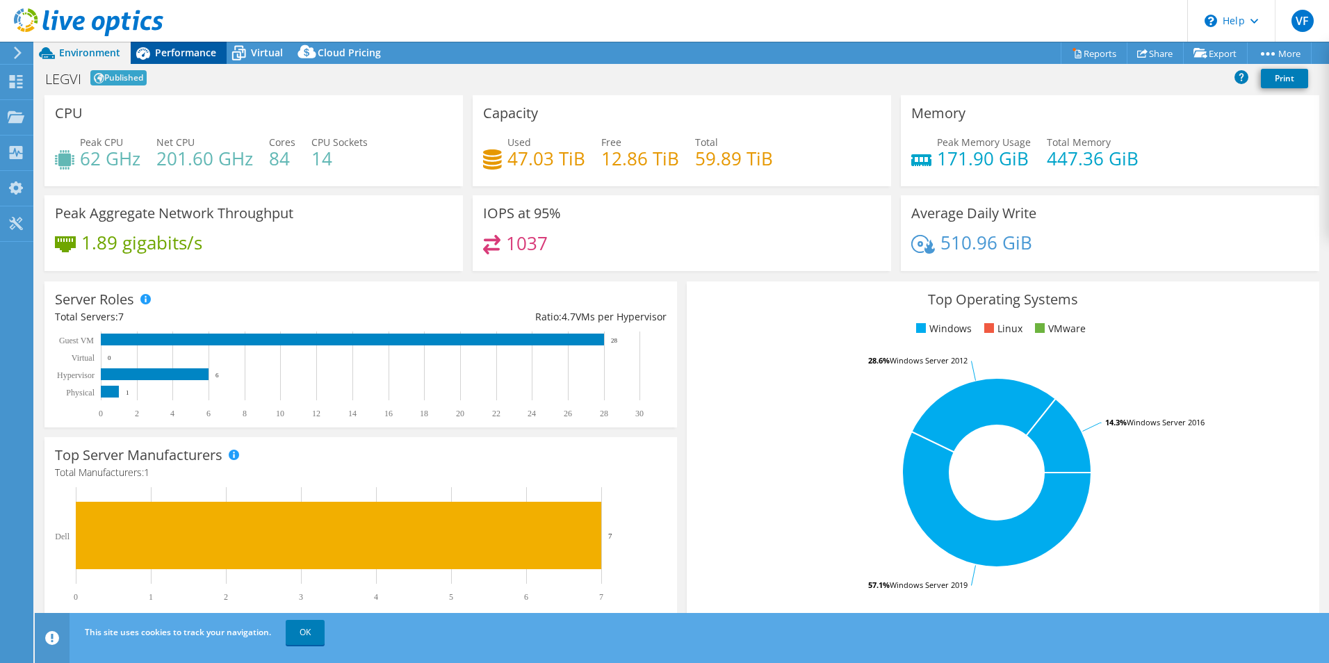
click at [186, 51] on span "Performance" at bounding box center [185, 52] width 61 height 13
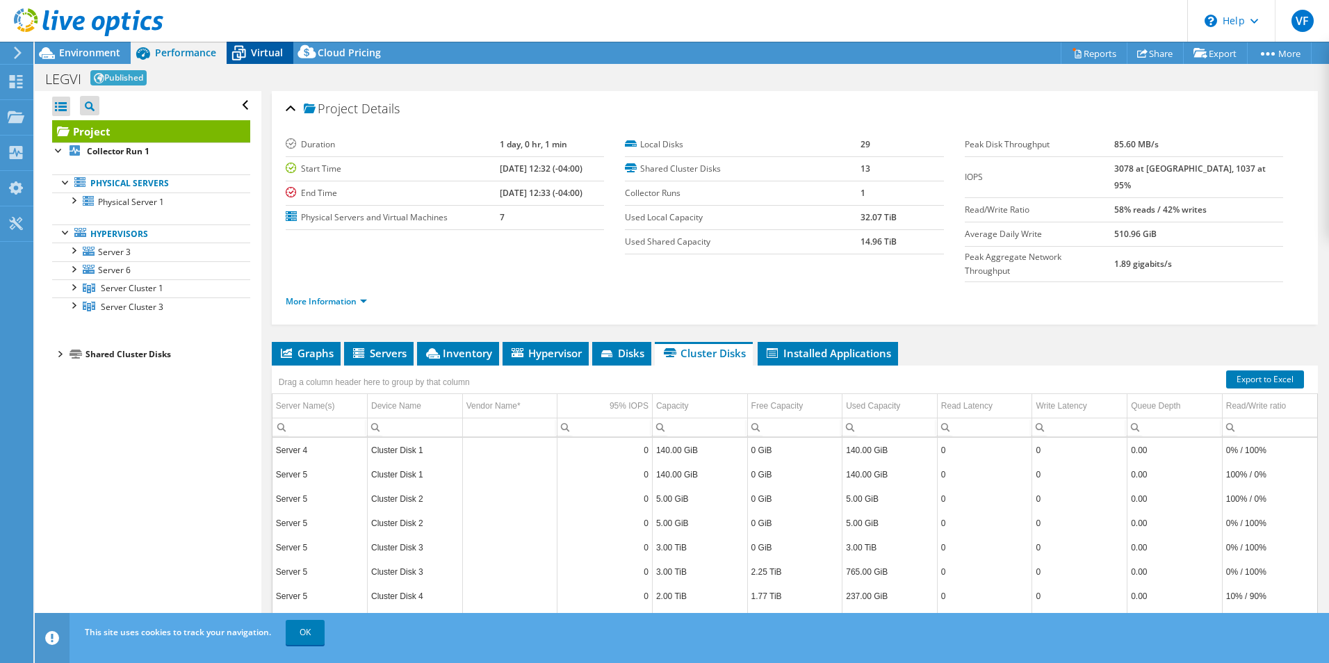
click at [248, 49] on icon at bounding box center [239, 53] width 24 height 24
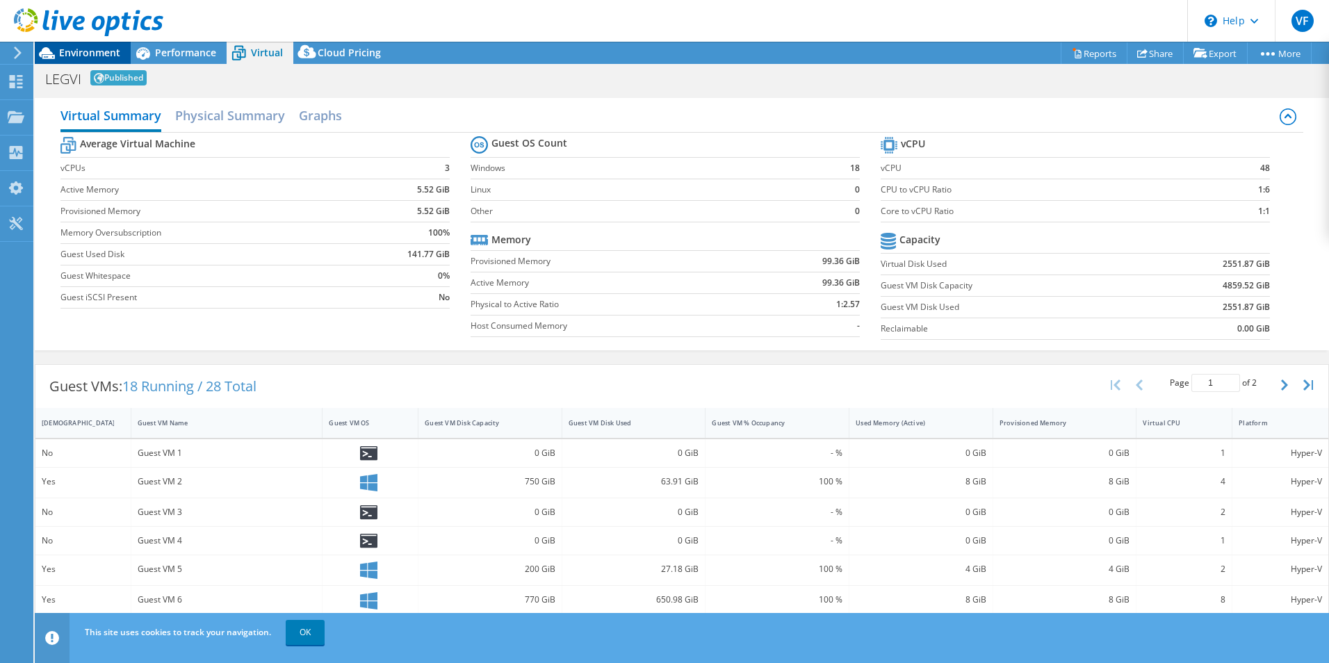
click at [88, 51] on span "Environment" at bounding box center [89, 52] width 61 height 13
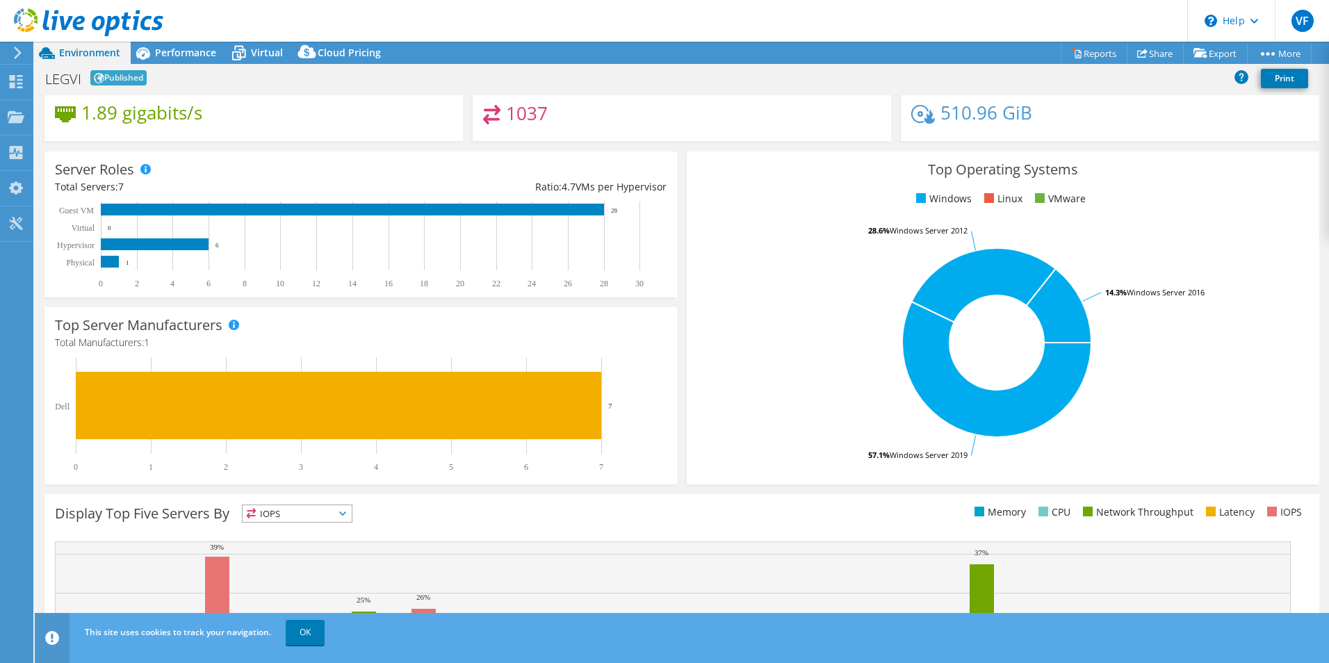
scroll to position [139, 0]
